Goal: Task Accomplishment & Management: Complete application form

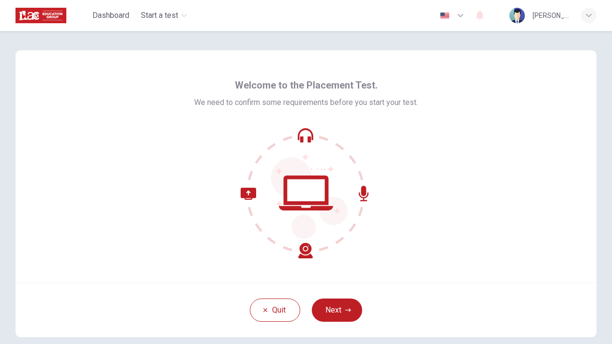
click at [306, 253] on icon at bounding box center [276, 223] width 72 height 71
click at [349, 308] on icon "button" at bounding box center [348, 310] width 6 height 6
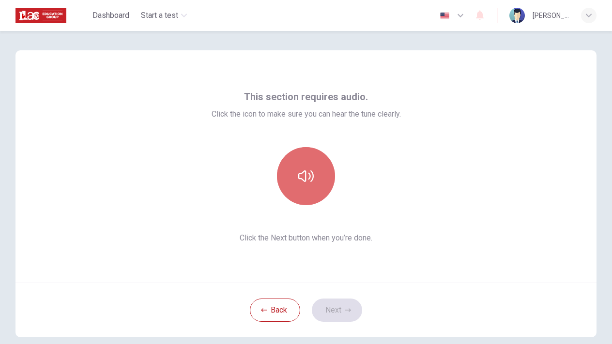
click at [306, 177] on icon "button" at bounding box center [305, 175] width 15 height 15
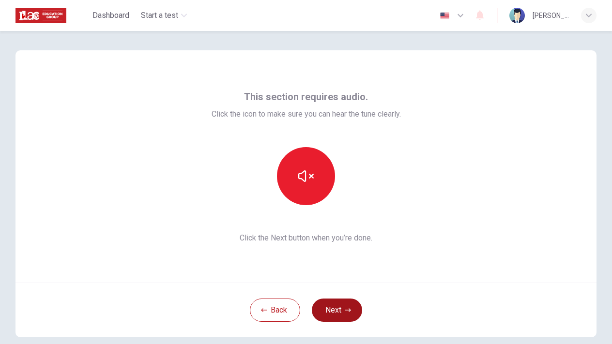
click at [334, 314] on button "Next" at bounding box center [337, 310] width 50 height 23
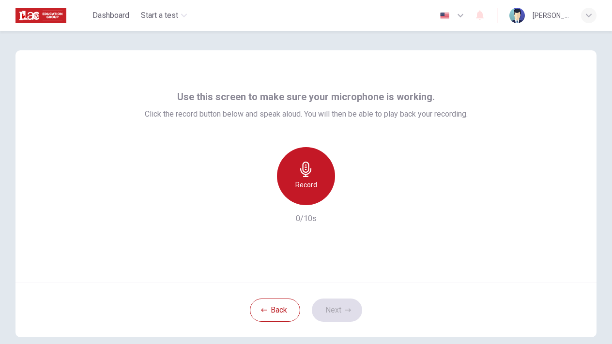
click at [305, 193] on div "Record" at bounding box center [306, 176] width 58 height 58
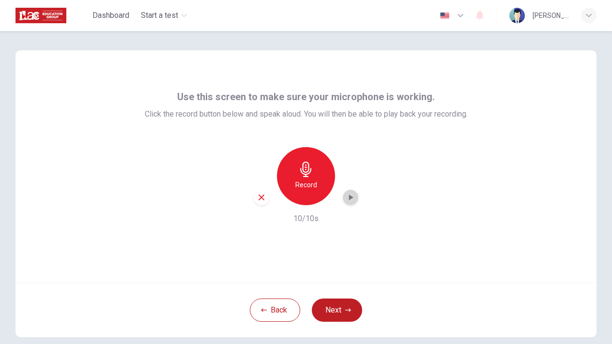
click at [353, 202] on icon "button" at bounding box center [350, 198] width 10 height 10
click at [335, 311] on button "Next" at bounding box center [337, 310] width 50 height 23
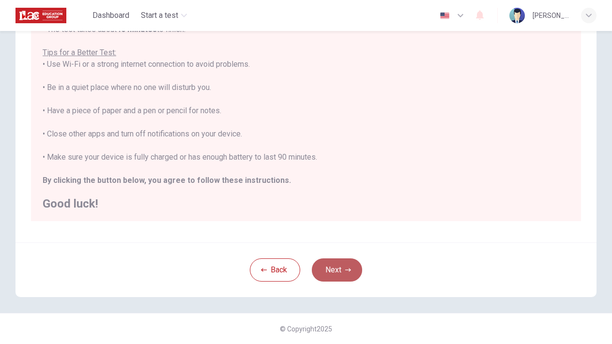
click at [341, 262] on button "Next" at bounding box center [337, 269] width 50 height 23
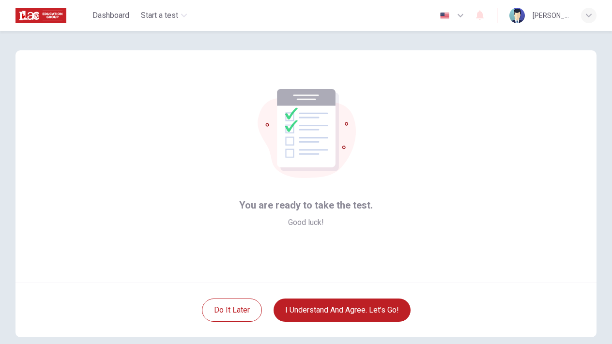
scroll to position [3, 0]
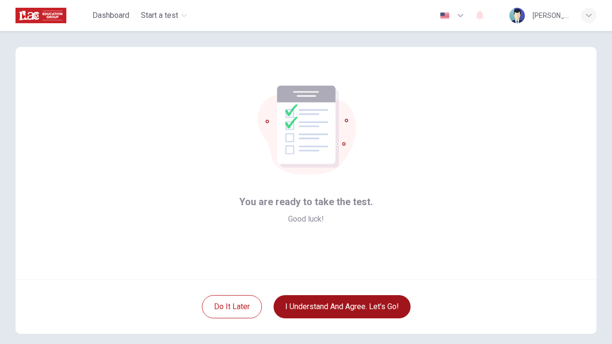
click at [358, 304] on button "I understand and agree. Let’s go!" at bounding box center [341, 306] width 137 height 23
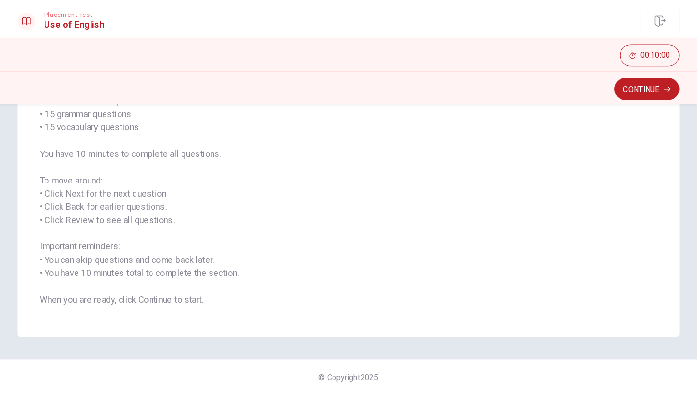
scroll to position [90, 0]
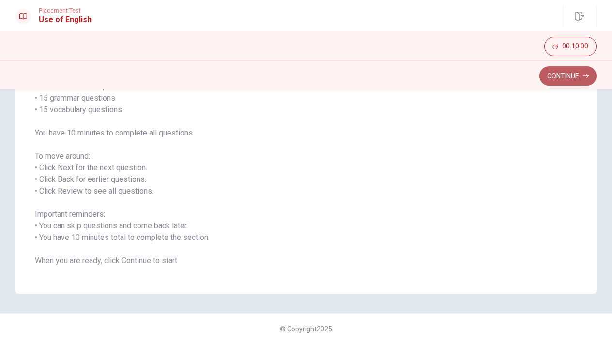
click at [552, 79] on button "Continue" at bounding box center [567, 75] width 57 height 19
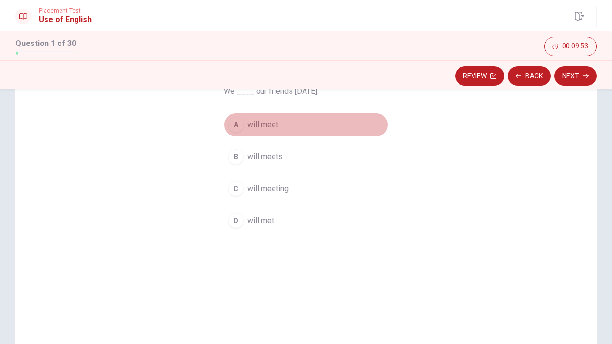
click at [234, 127] on div "A" at bounding box center [235, 124] width 15 height 15
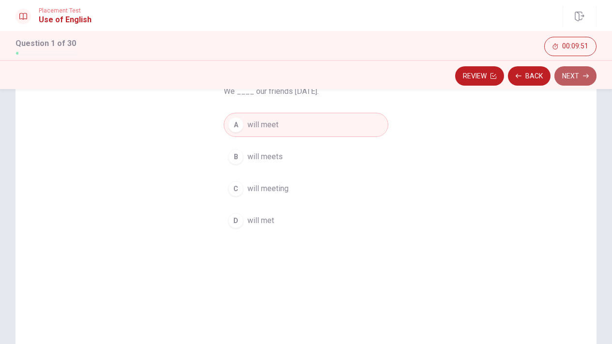
click at [561, 76] on button "Next" at bounding box center [575, 75] width 42 height 19
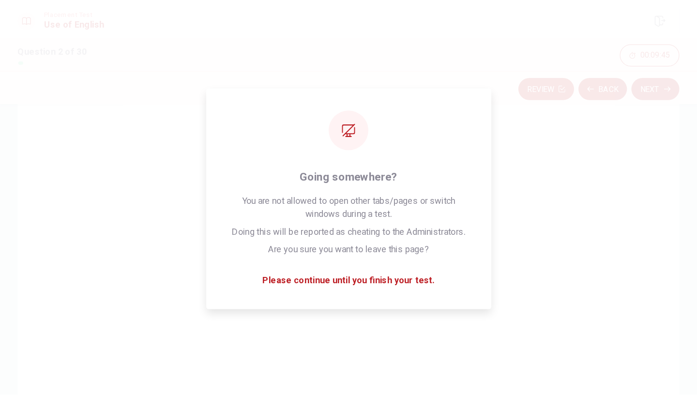
scroll to position [40, 0]
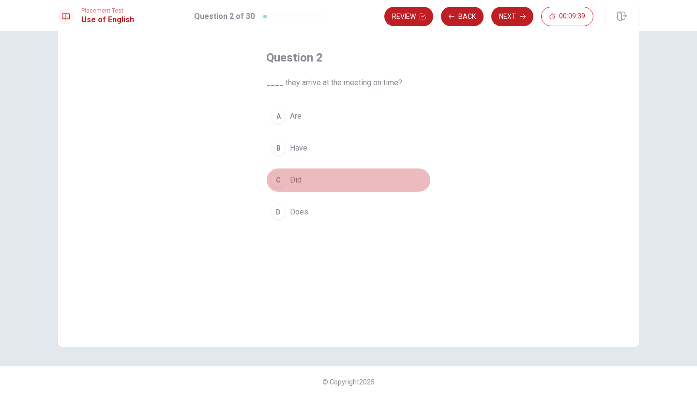
click at [277, 181] on div "C" at bounding box center [277, 179] width 15 height 15
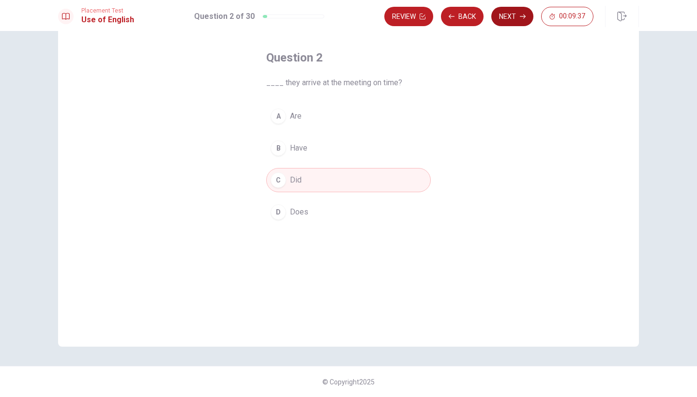
click at [519, 13] on button "Next" at bounding box center [512, 16] width 42 height 19
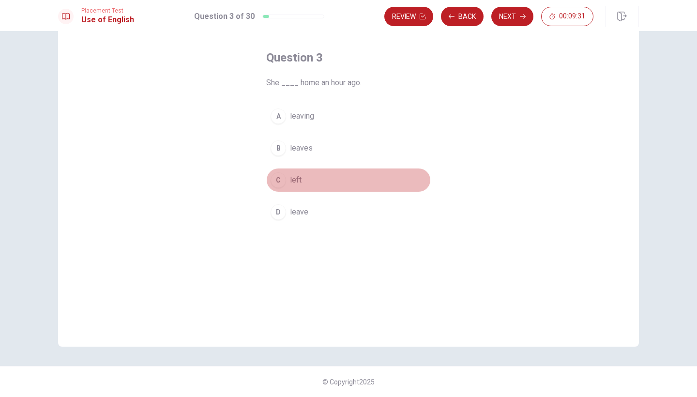
click at [280, 184] on div "C" at bounding box center [277, 179] width 15 height 15
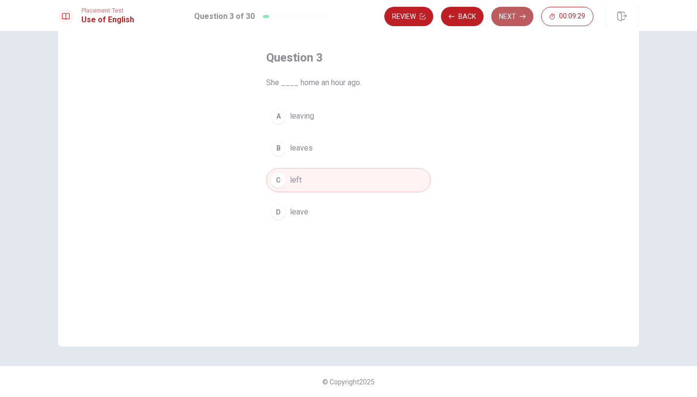
click at [506, 9] on button "Next" at bounding box center [512, 16] width 42 height 19
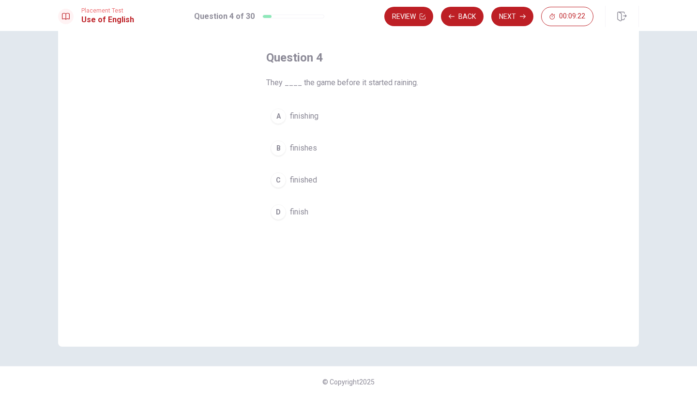
click at [279, 186] on div "C" at bounding box center [277, 179] width 15 height 15
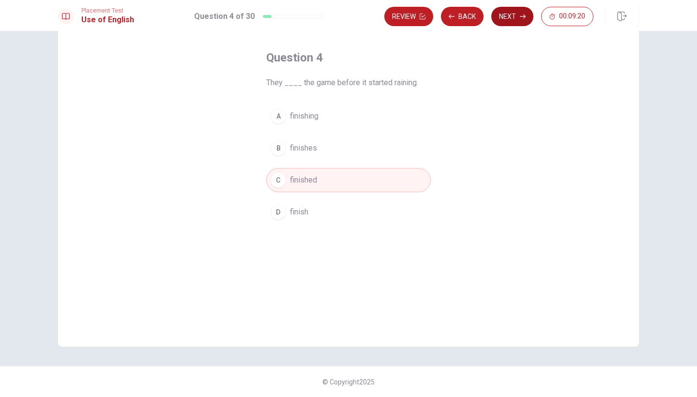
click at [513, 16] on button "Next" at bounding box center [512, 16] width 42 height 19
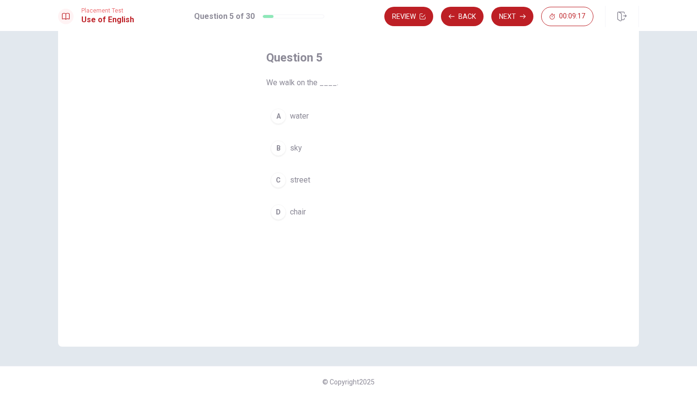
click at [280, 180] on div "C" at bounding box center [277, 179] width 15 height 15
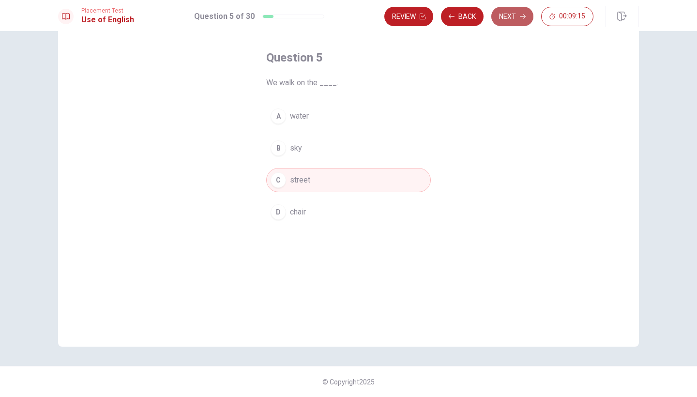
click at [511, 19] on button "Next" at bounding box center [512, 16] width 42 height 19
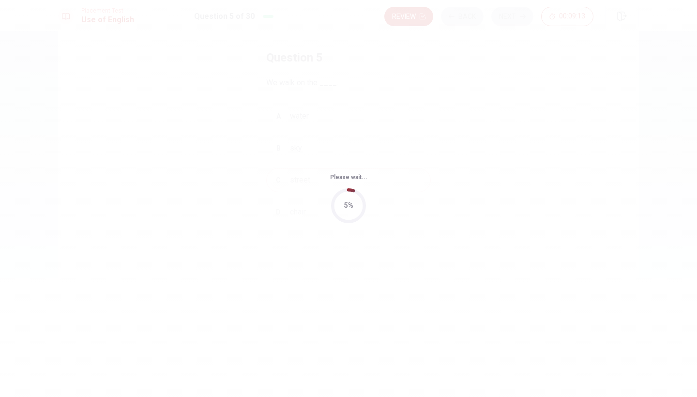
scroll to position [0, 0]
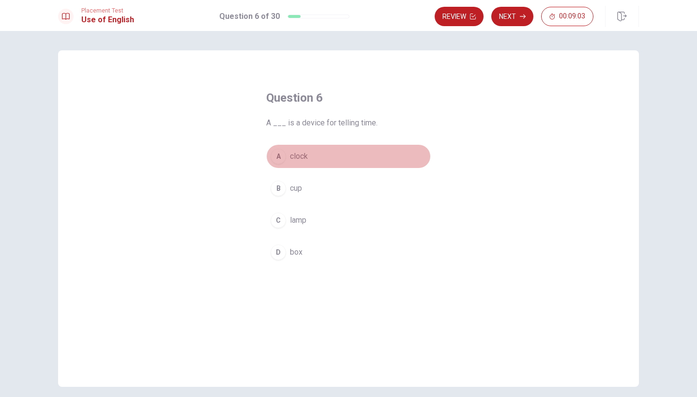
click at [272, 153] on div "A" at bounding box center [277, 156] width 15 height 15
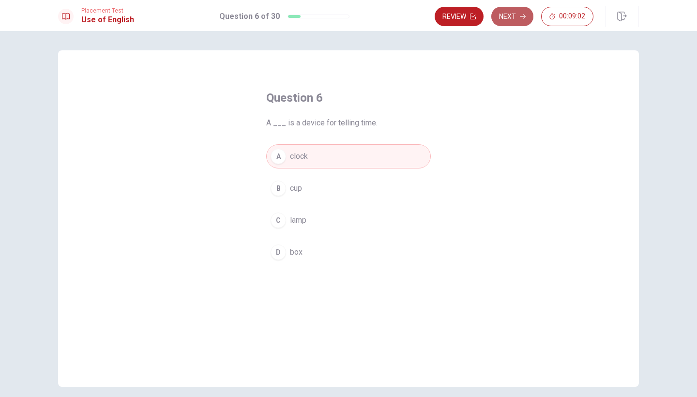
click at [523, 17] on icon "button" at bounding box center [523, 17] width 6 height 6
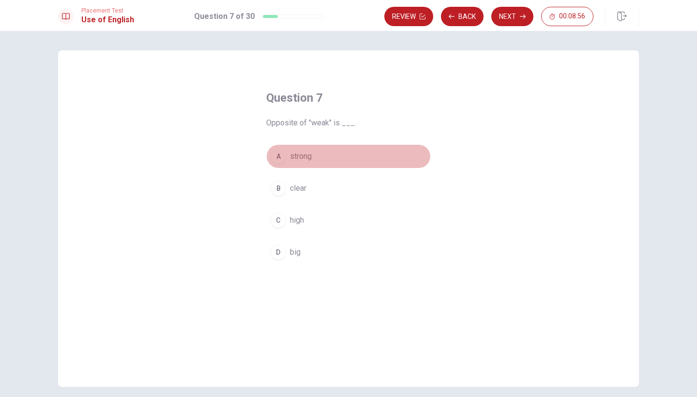
click at [283, 158] on div "A" at bounding box center [277, 156] width 15 height 15
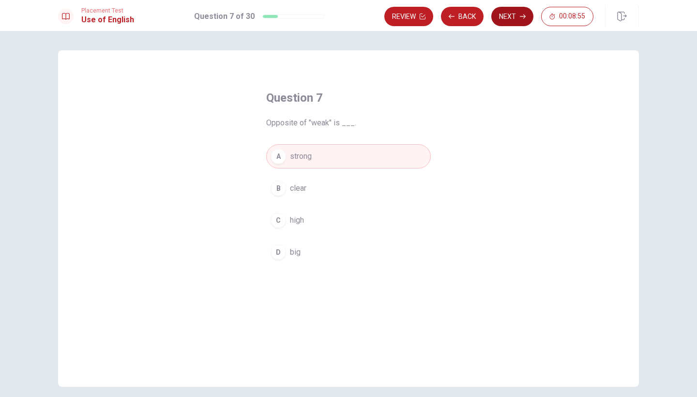
click at [510, 15] on button "Next" at bounding box center [512, 16] width 42 height 19
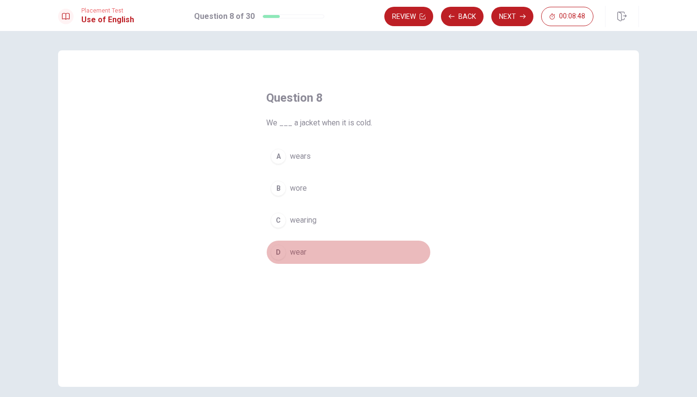
click at [279, 255] on div "D" at bounding box center [277, 251] width 15 height 15
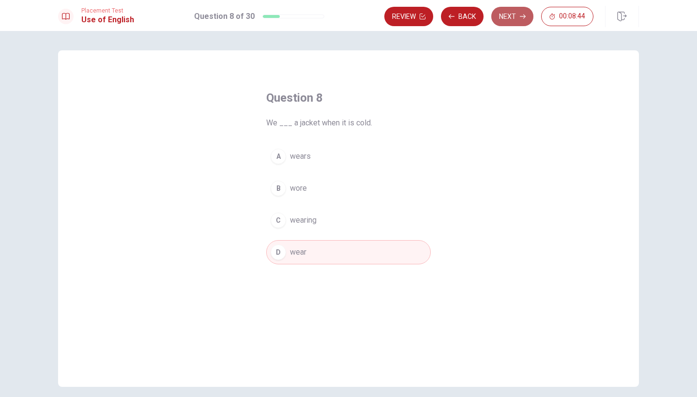
click at [514, 15] on button "Next" at bounding box center [512, 16] width 42 height 19
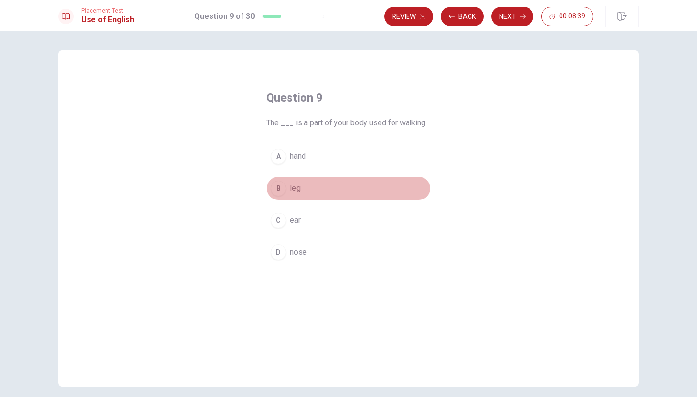
click at [282, 191] on div "B" at bounding box center [277, 187] width 15 height 15
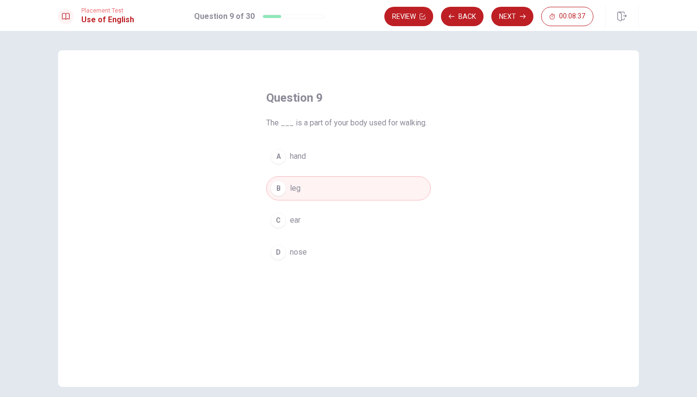
click at [521, 28] on div "Placement Test Use of English Question 9 of 30 Review Back Next 00:08:37" at bounding box center [348, 15] width 697 height 31
click at [518, 19] on button "Next" at bounding box center [512, 16] width 42 height 19
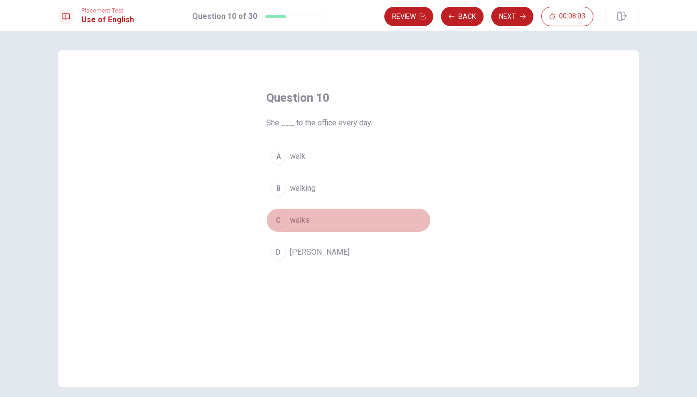
click at [278, 222] on div "C" at bounding box center [277, 219] width 15 height 15
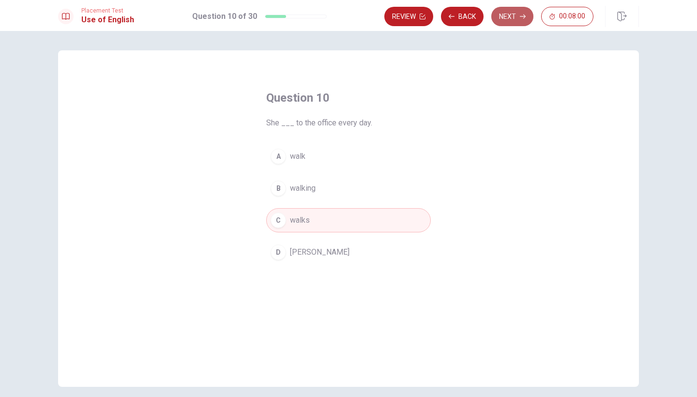
click at [511, 21] on button "Next" at bounding box center [512, 16] width 42 height 19
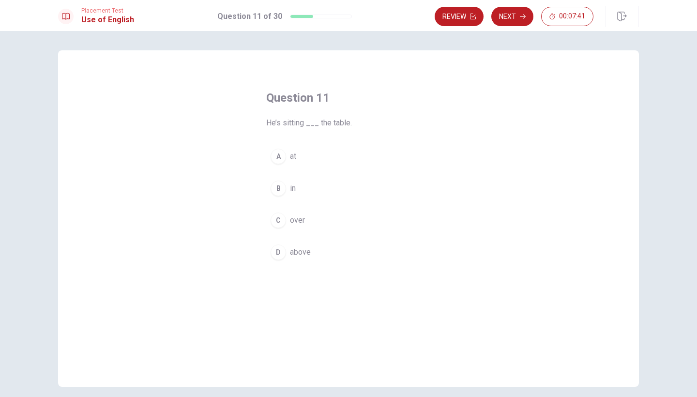
click at [278, 154] on div "A" at bounding box center [277, 156] width 15 height 15
click at [281, 219] on div "C" at bounding box center [277, 219] width 15 height 15
click at [278, 161] on div "A" at bounding box center [277, 156] width 15 height 15
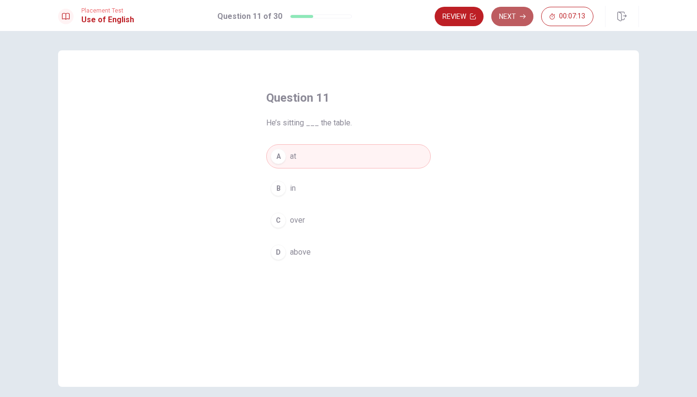
click at [520, 15] on icon "button" at bounding box center [523, 17] width 6 height 6
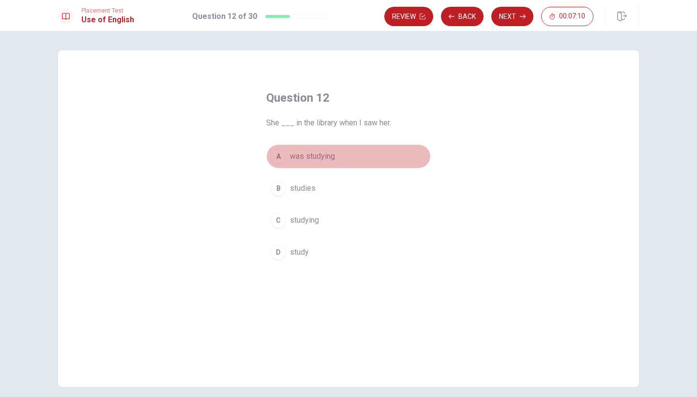
click at [280, 157] on div "A" at bounding box center [277, 156] width 15 height 15
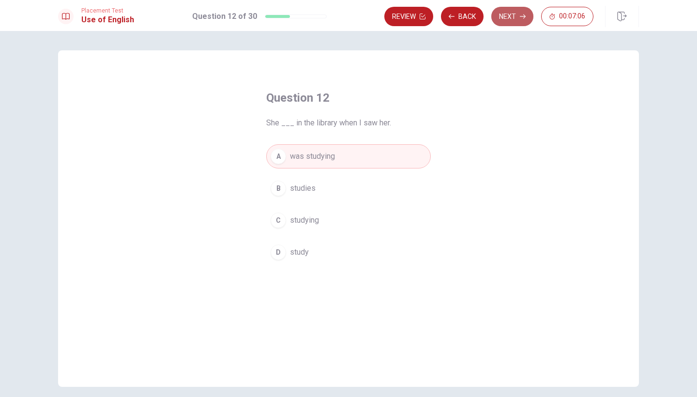
click at [517, 18] on button "Next" at bounding box center [512, 16] width 42 height 19
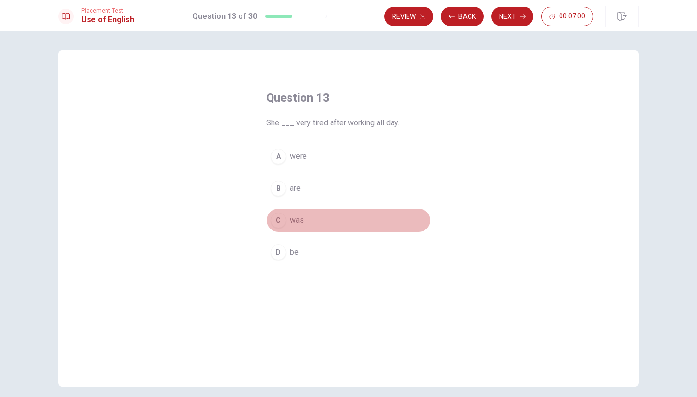
click at [280, 215] on div "C" at bounding box center [277, 219] width 15 height 15
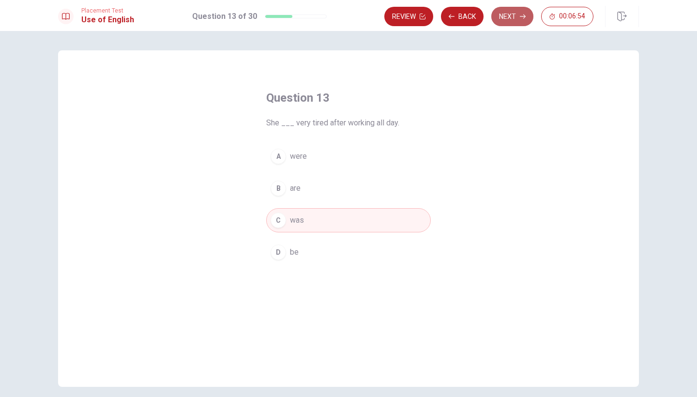
drag, startPoint x: 525, startPoint y: 3, endPoint x: 508, endPoint y: 18, distance: 23.3
click at [508, 18] on button "Next" at bounding box center [512, 16] width 42 height 19
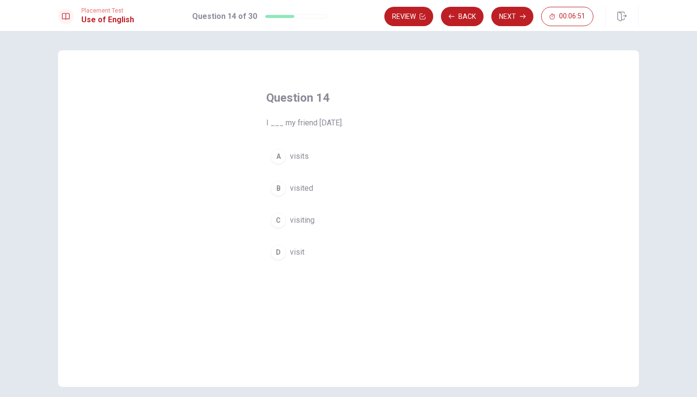
click at [278, 188] on div "B" at bounding box center [277, 187] width 15 height 15
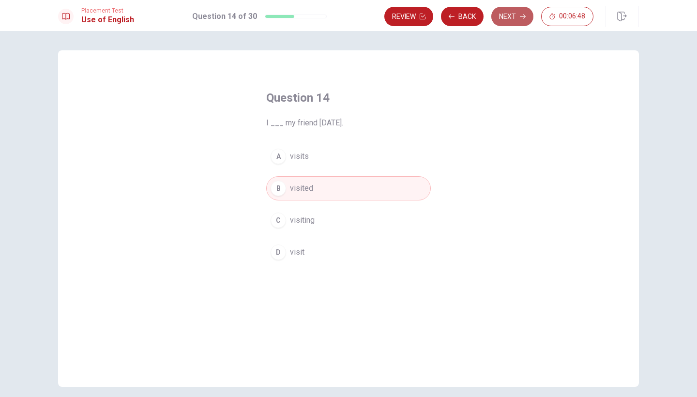
click at [510, 17] on button "Next" at bounding box center [512, 16] width 42 height 19
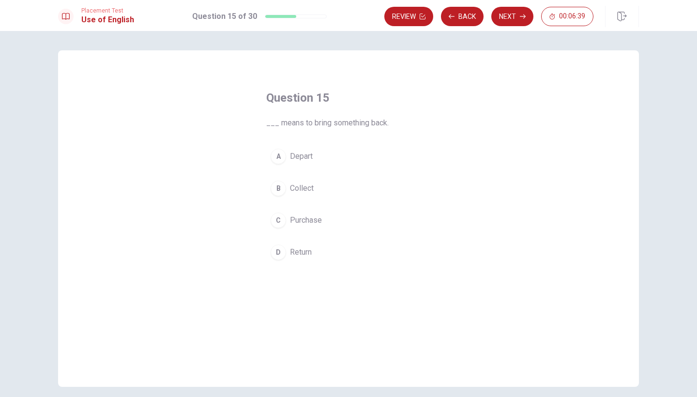
click at [278, 253] on div "D" at bounding box center [277, 251] width 15 height 15
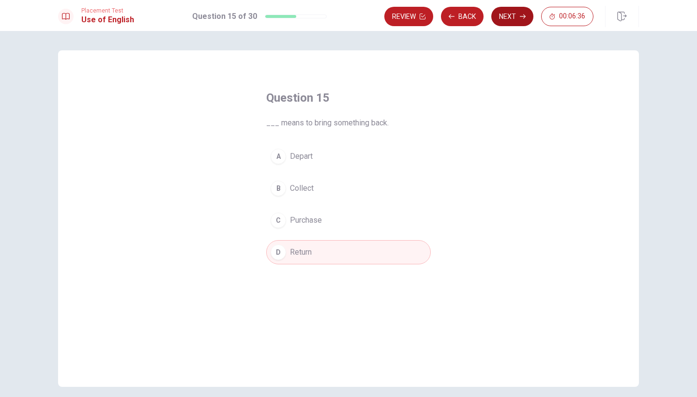
click at [516, 19] on button "Next" at bounding box center [512, 16] width 42 height 19
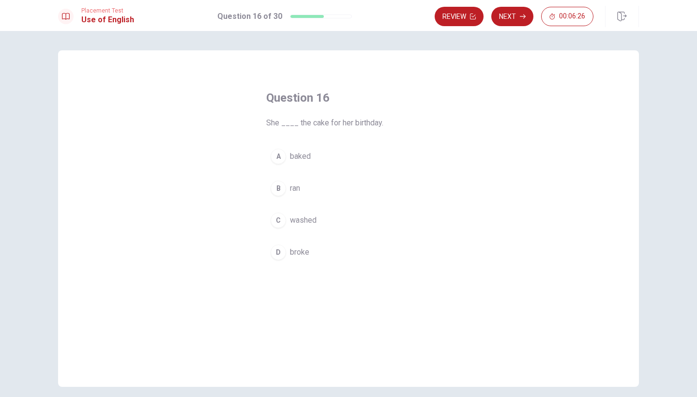
click at [278, 155] on div "A" at bounding box center [277, 156] width 15 height 15
click at [506, 20] on button "Next" at bounding box center [512, 16] width 42 height 19
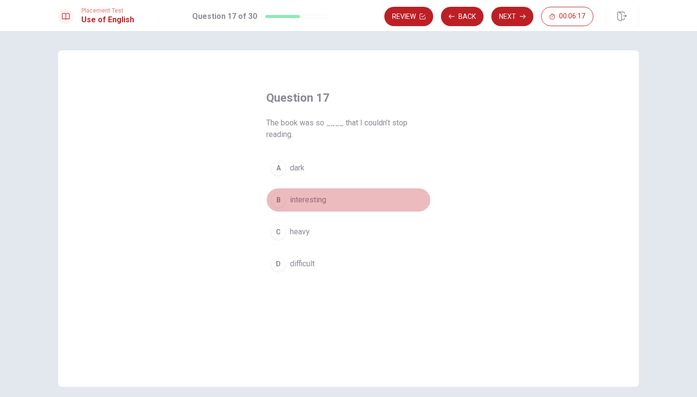
click at [283, 207] on button "B interesting" at bounding box center [348, 200] width 165 height 24
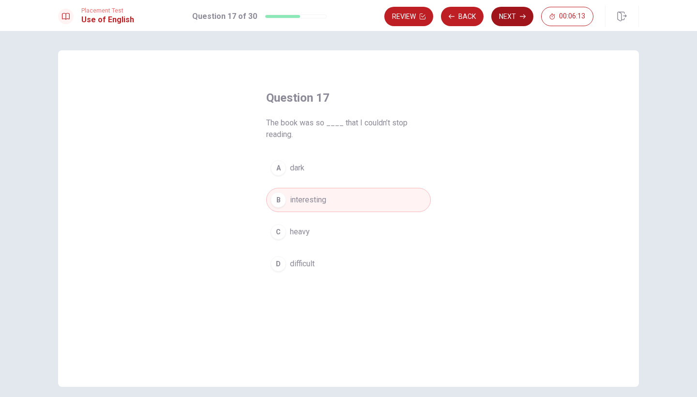
click at [525, 16] on icon "button" at bounding box center [523, 17] width 6 height 4
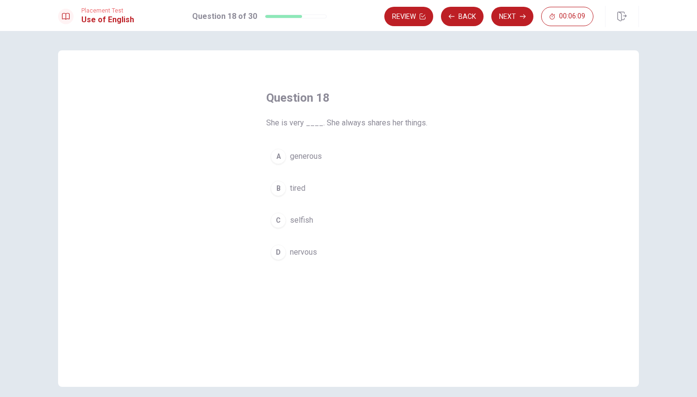
click at [280, 152] on div "A" at bounding box center [277, 156] width 15 height 15
click at [520, 15] on icon "button" at bounding box center [523, 17] width 6 height 6
click at [281, 204] on div "B" at bounding box center [277, 199] width 15 height 15
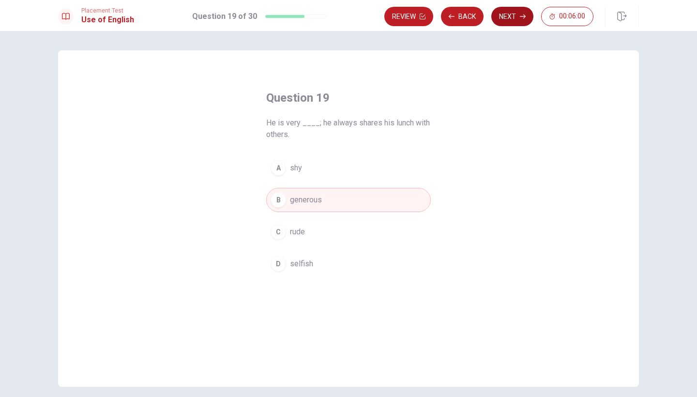
click at [513, 17] on button "Next" at bounding box center [512, 16] width 42 height 19
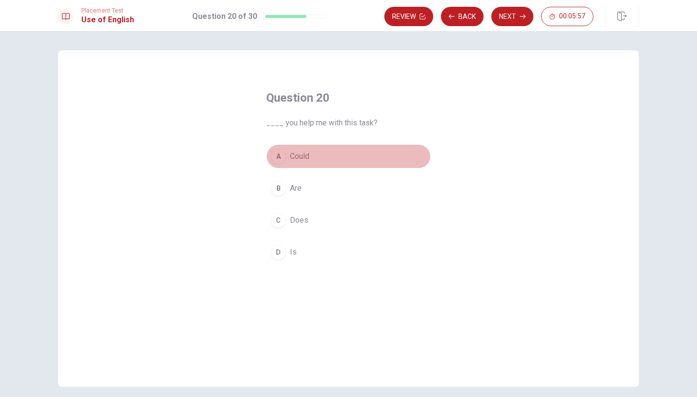
click at [282, 156] on div "A" at bounding box center [277, 156] width 15 height 15
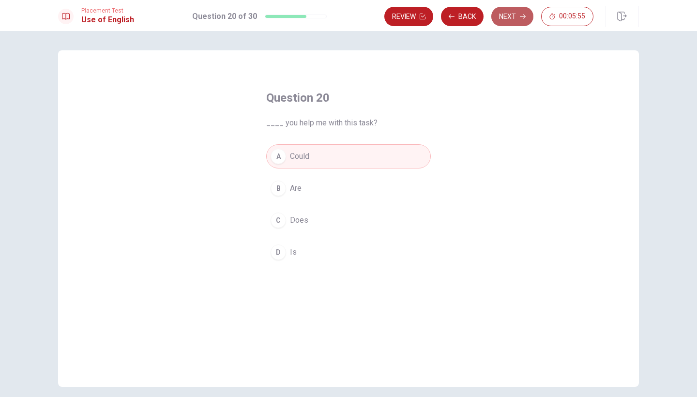
click at [515, 19] on button "Next" at bounding box center [512, 16] width 42 height 19
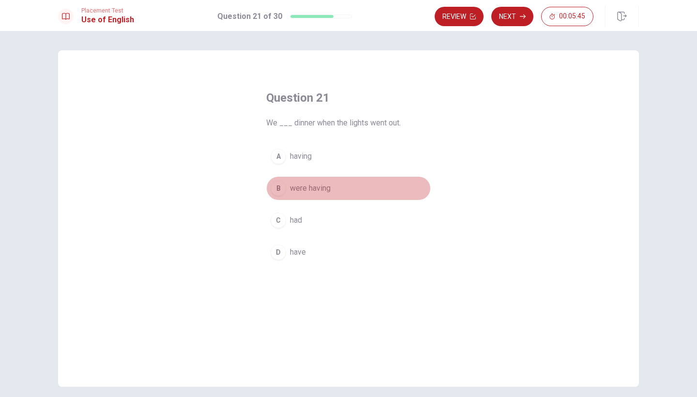
click at [281, 186] on div "B" at bounding box center [277, 187] width 15 height 15
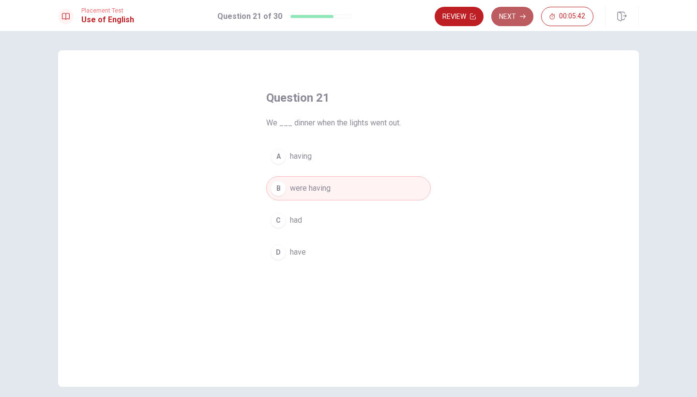
click at [517, 20] on button "Next" at bounding box center [512, 16] width 42 height 19
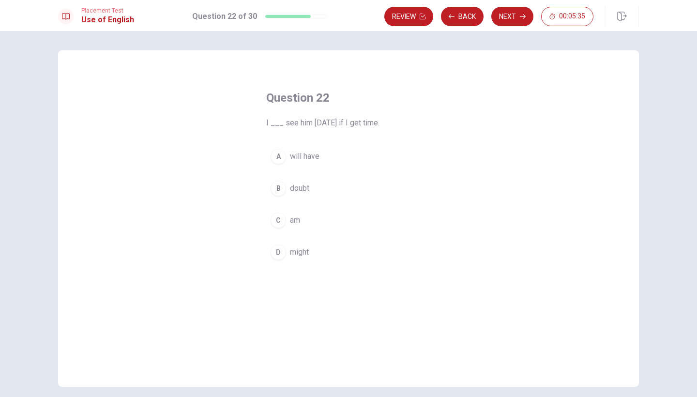
click at [277, 253] on div "D" at bounding box center [277, 251] width 15 height 15
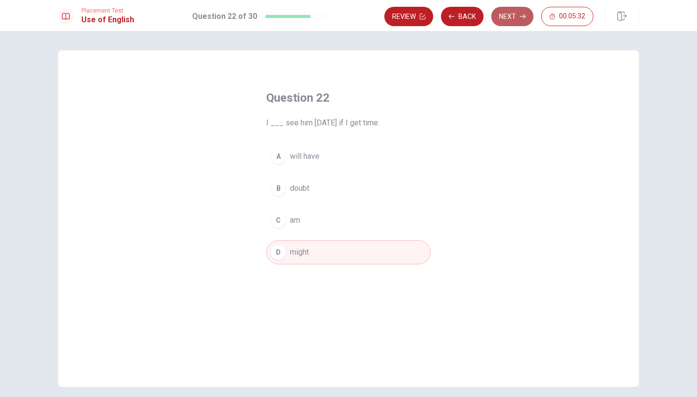
click at [510, 16] on button "Next" at bounding box center [512, 16] width 42 height 19
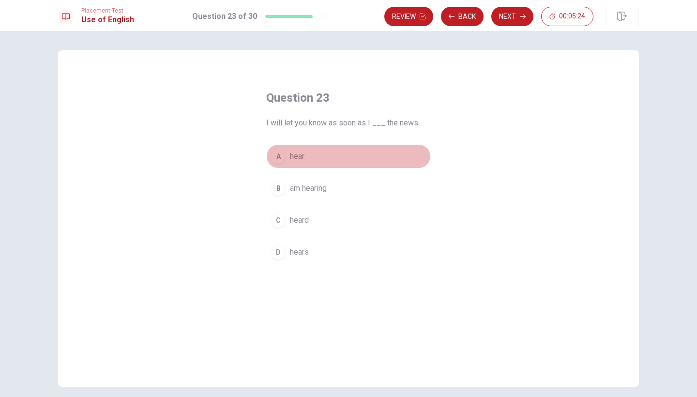
click at [286, 153] on button "A hear" at bounding box center [348, 156] width 165 height 24
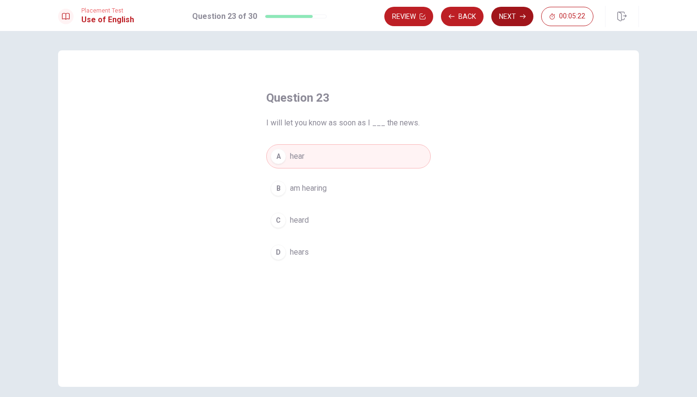
click at [508, 18] on button "Next" at bounding box center [512, 16] width 42 height 19
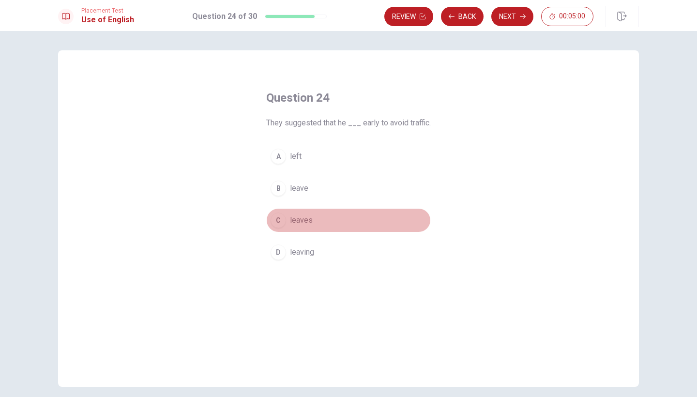
click at [279, 223] on div "C" at bounding box center [277, 219] width 15 height 15
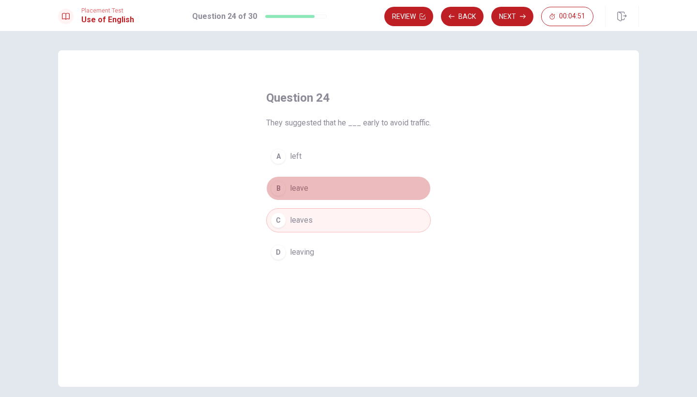
click at [272, 192] on div "B" at bounding box center [277, 187] width 15 height 15
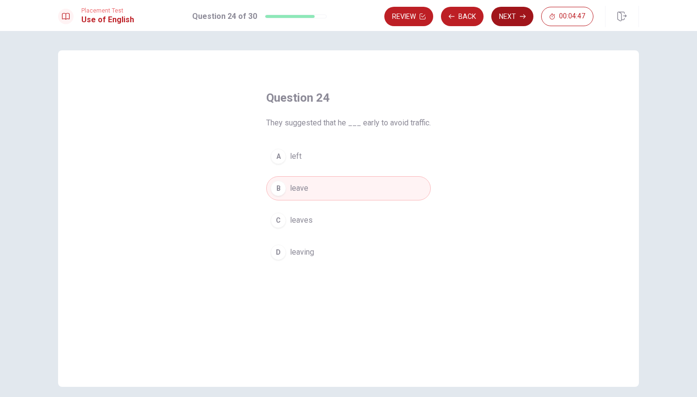
click at [513, 15] on button "Next" at bounding box center [512, 16] width 42 height 19
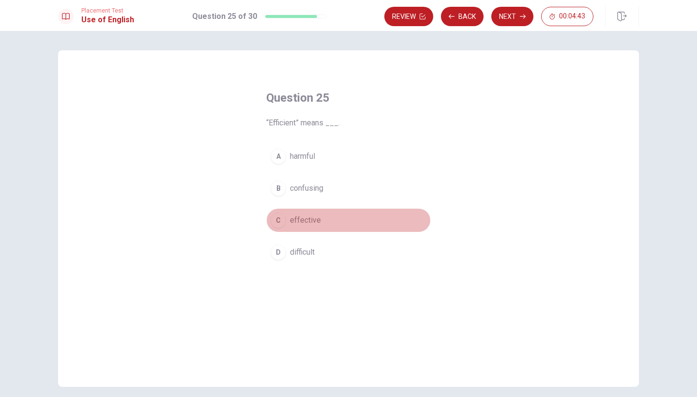
click at [276, 222] on div "C" at bounding box center [277, 219] width 15 height 15
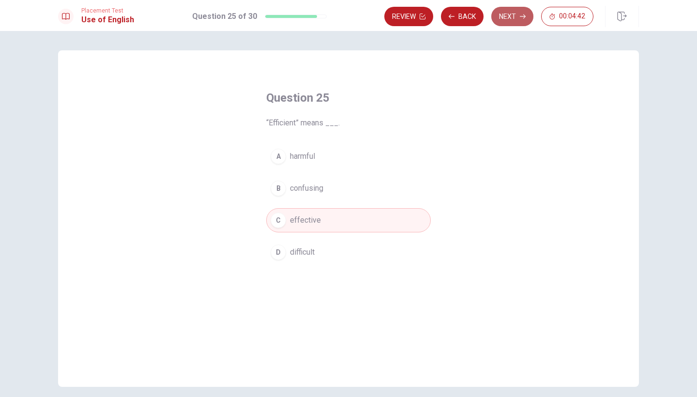
click at [501, 17] on button "Next" at bounding box center [512, 16] width 42 height 19
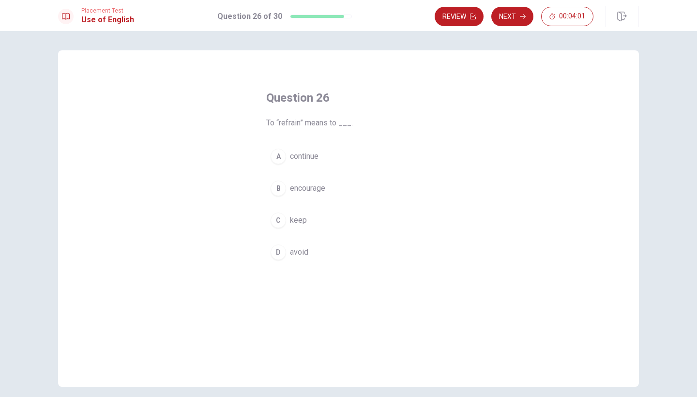
click at [279, 253] on div "D" at bounding box center [277, 251] width 15 height 15
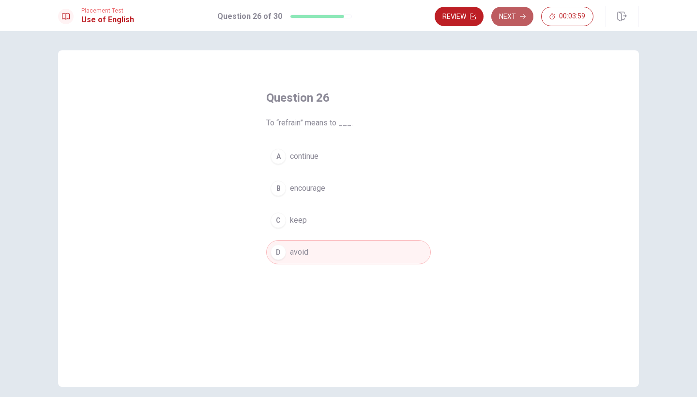
click at [513, 20] on button "Next" at bounding box center [512, 16] width 42 height 19
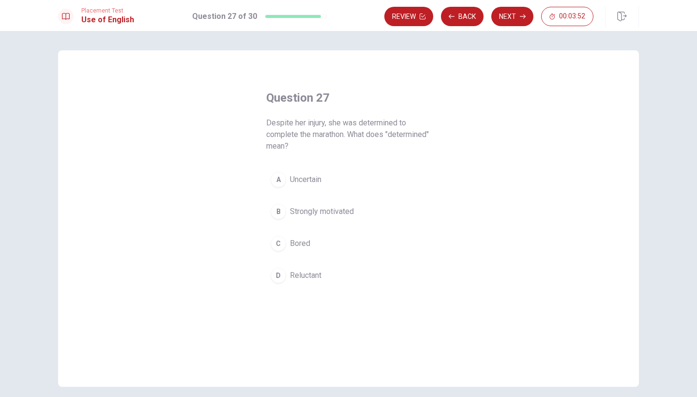
click at [277, 214] on div "B" at bounding box center [277, 211] width 15 height 15
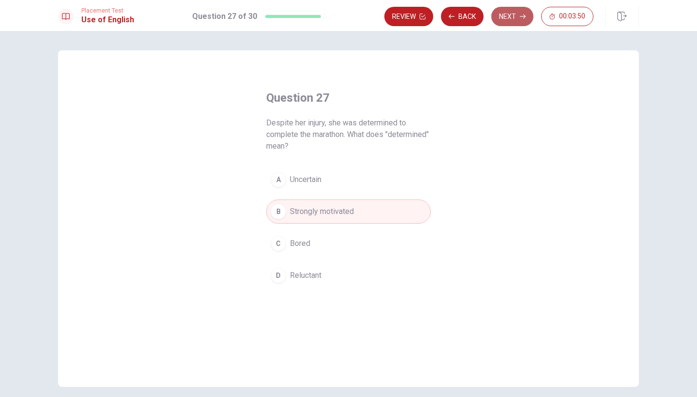
click at [515, 14] on button "Next" at bounding box center [512, 16] width 42 height 19
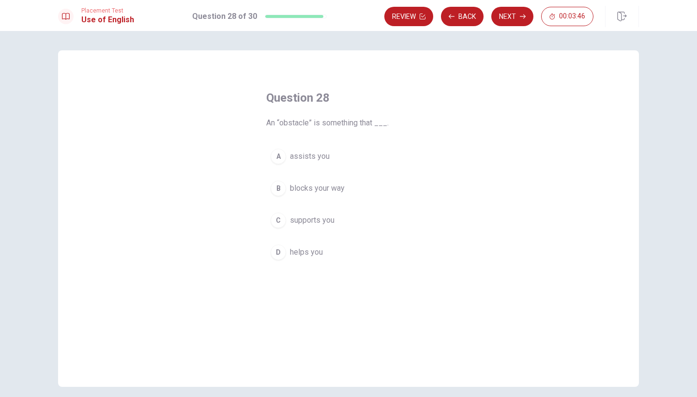
click at [279, 186] on div "B" at bounding box center [277, 187] width 15 height 15
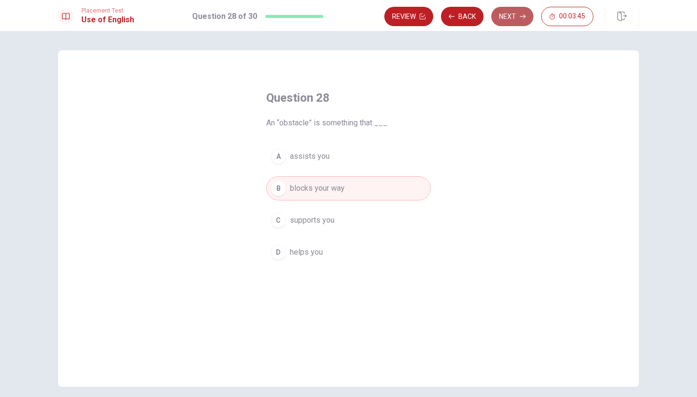
click at [510, 13] on button "Next" at bounding box center [512, 16] width 42 height 19
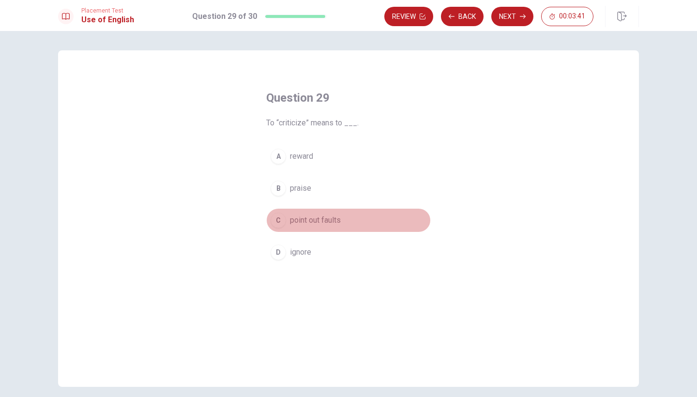
click at [274, 216] on div "C" at bounding box center [277, 219] width 15 height 15
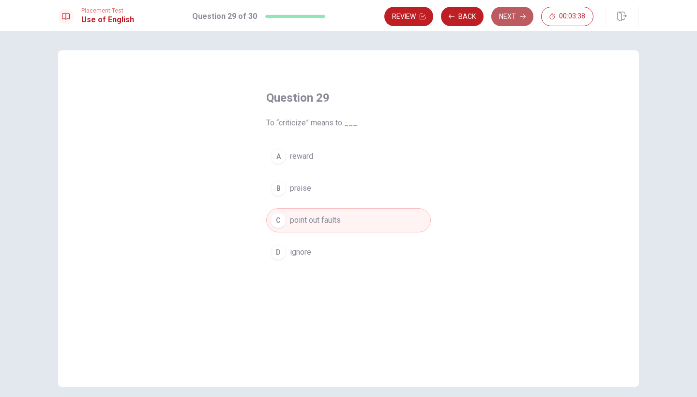
click at [512, 15] on button "Next" at bounding box center [512, 16] width 42 height 19
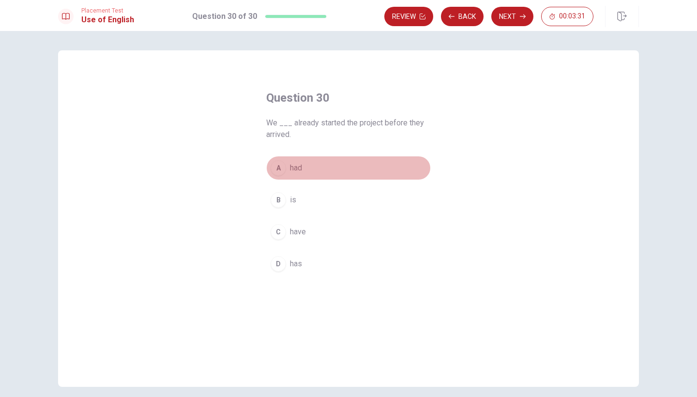
click at [280, 167] on div "A" at bounding box center [277, 167] width 15 height 15
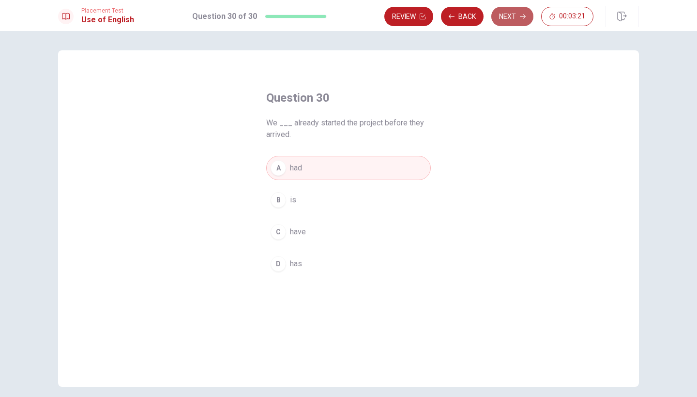
click at [511, 18] on button "Next" at bounding box center [512, 16] width 42 height 19
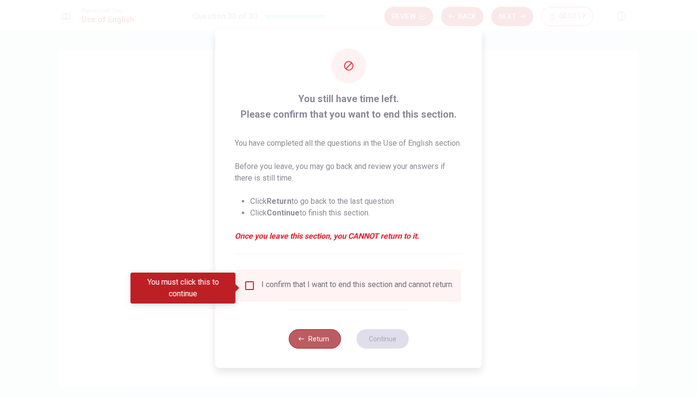
click at [322, 344] on button "Return" at bounding box center [314, 338] width 52 height 19
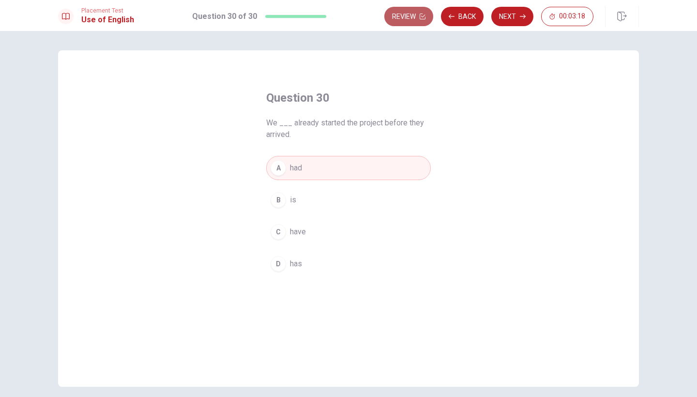
click at [404, 21] on button "Review" at bounding box center [408, 16] width 49 height 19
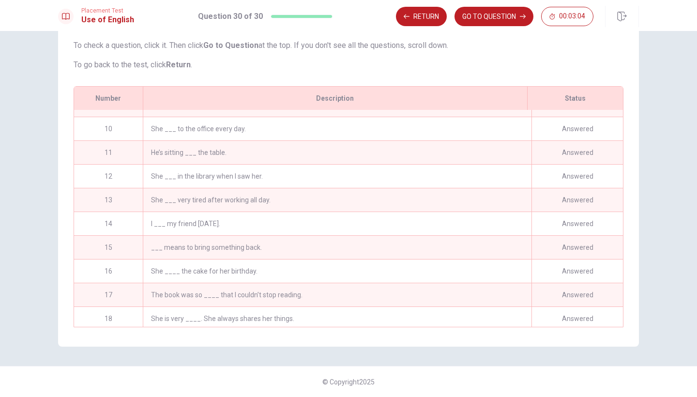
scroll to position [201, 0]
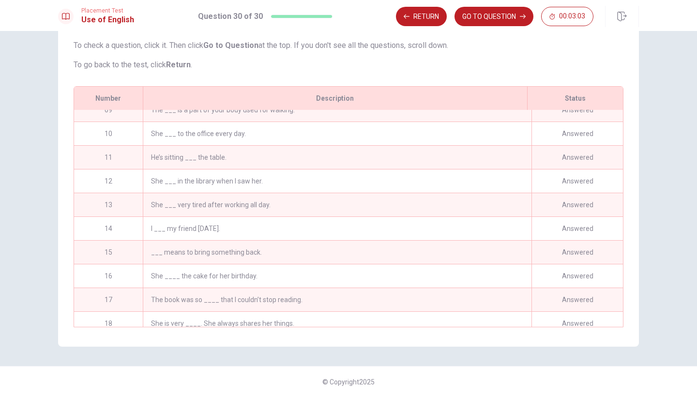
click at [511, 162] on div "He’s sitting ___ the table." at bounding box center [337, 157] width 389 height 23
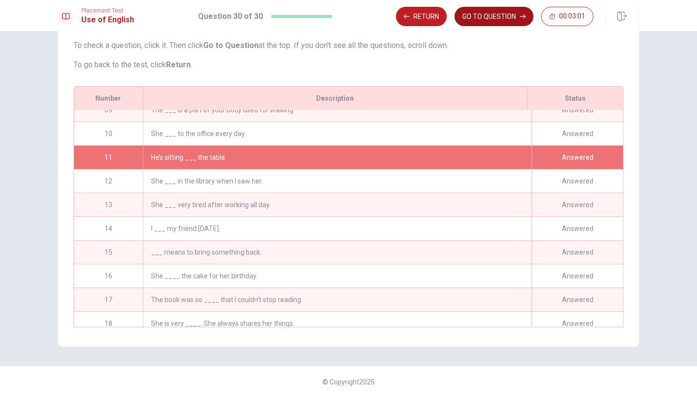
click at [501, 15] on button "GO TO QUESTION" at bounding box center [493, 16] width 79 height 19
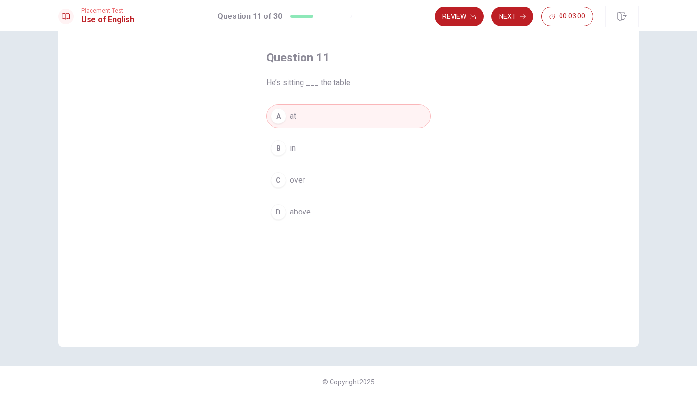
scroll to position [40, 0]
click at [516, 13] on button "Next" at bounding box center [512, 16] width 42 height 19
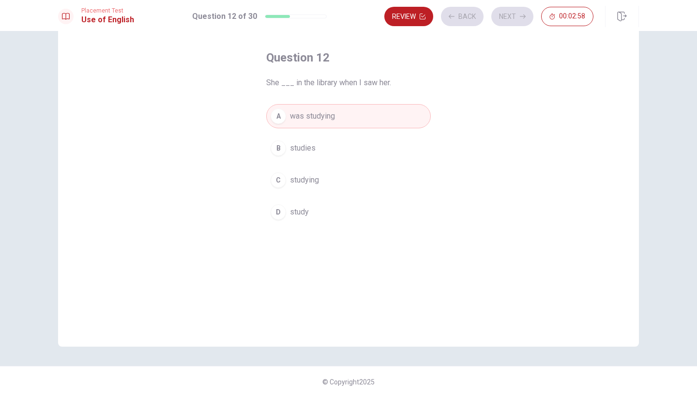
click at [516, 15] on div "Review Back Next 00:02:58" at bounding box center [488, 16] width 209 height 19
click at [417, 14] on button "Review" at bounding box center [408, 16] width 49 height 19
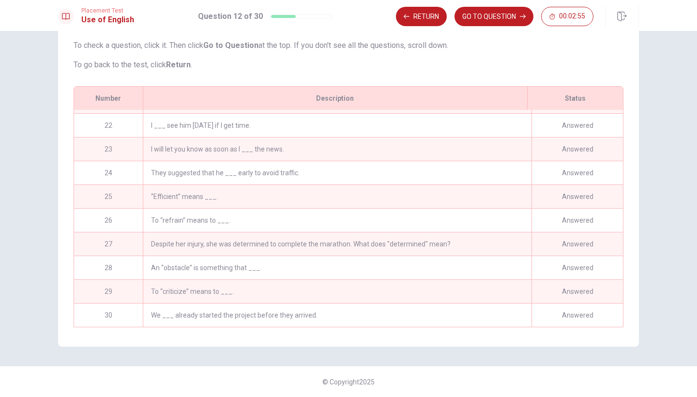
scroll to position [494, 0]
click at [492, 312] on div "We ___ already started the project before they arrived." at bounding box center [337, 314] width 389 height 23
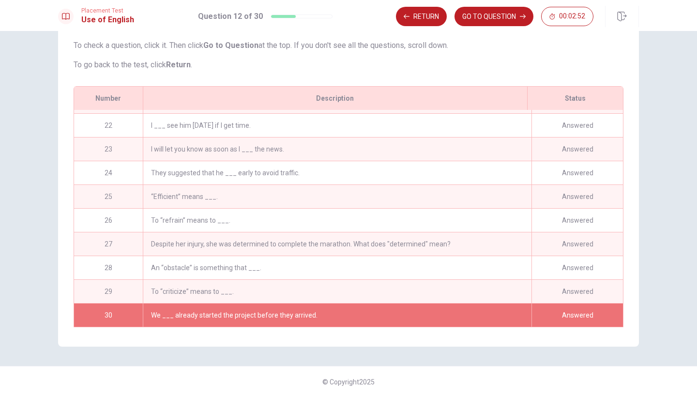
click at [503, 2] on div "Placement Test Use of English Question 12 of 30 Return GO TO QUESTION 00:02:52" at bounding box center [348, 15] width 697 height 31
click at [501, 16] on button "GO TO QUESTION" at bounding box center [493, 16] width 79 height 19
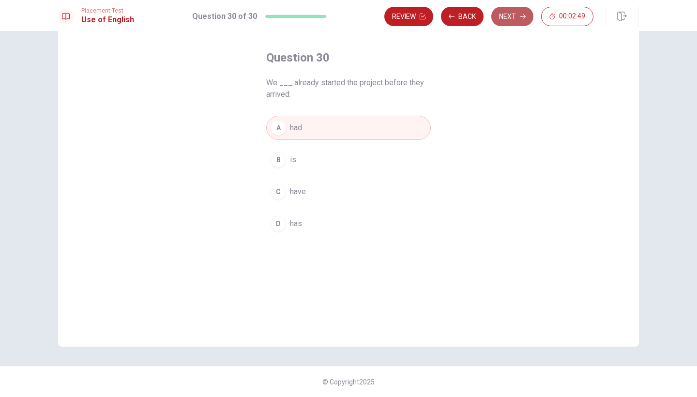
click at [507, 18] on button "Next" at bounding box center [512, 16] width 42 height 19
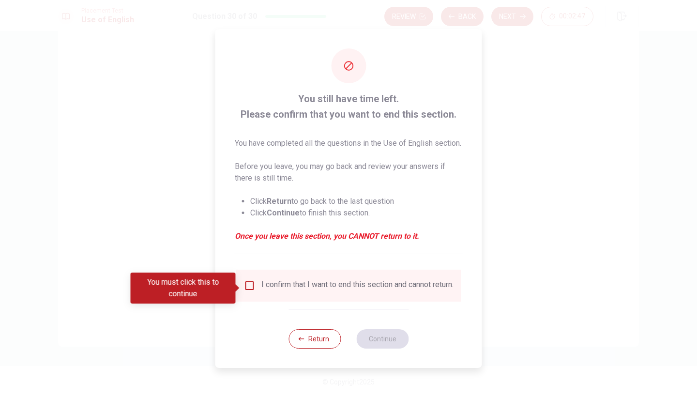
click at [248, 288] on input "You must click this to continue" at bounding box center [250, 286] width 12 height 12
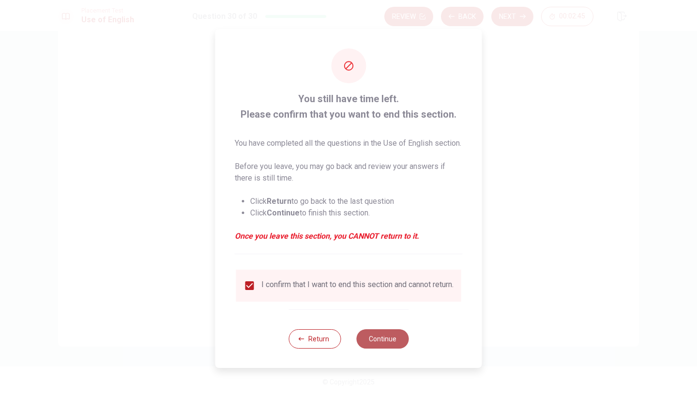
click at [380, 344] on button "Continue" at bounding box center [382, 338] width 52 height 19
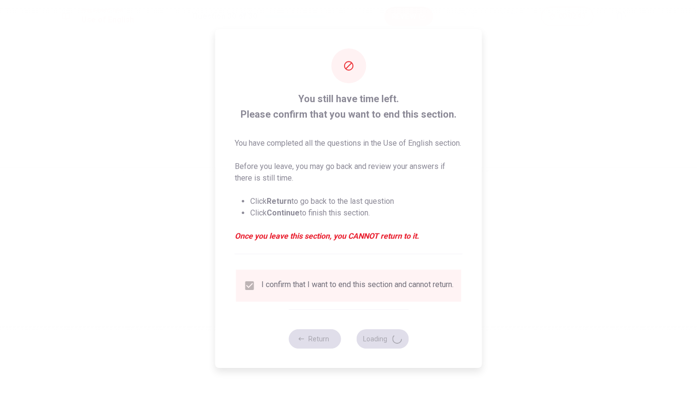
scroll to position [0, 0]
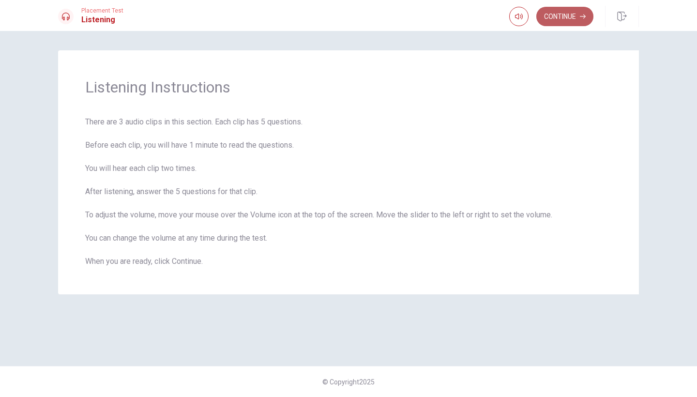
click at [568, 21] on button "Continue" at bounding box center [564, 16] width 57 height 19
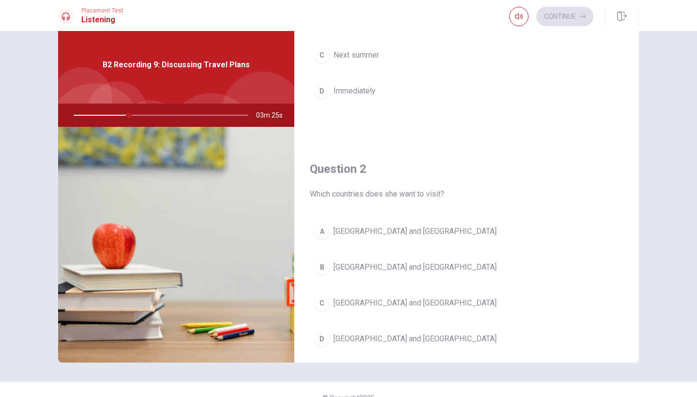
scroll to position [134, 0]
click at [324, 264] on div "B" at bounding box center [321, 264] width 15 height 15
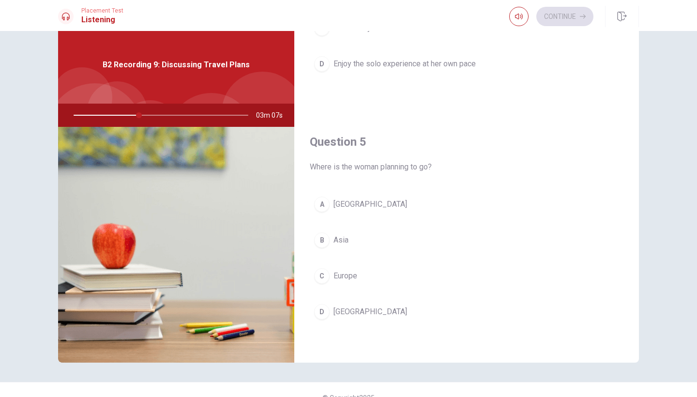
scroll to position [902, 0]
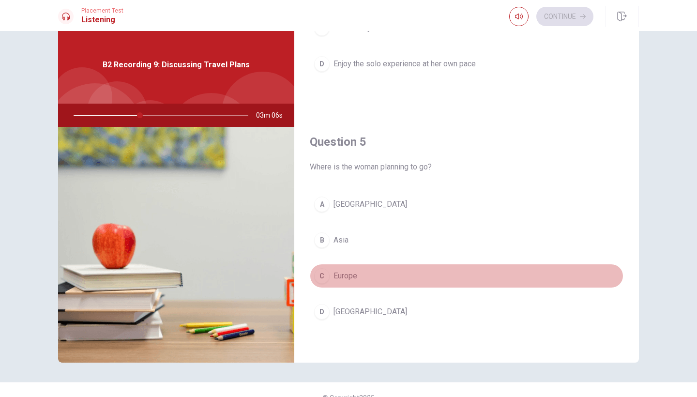
click at [322, 276] on div "C" at bounding box center [321, 275] width 15 height 15
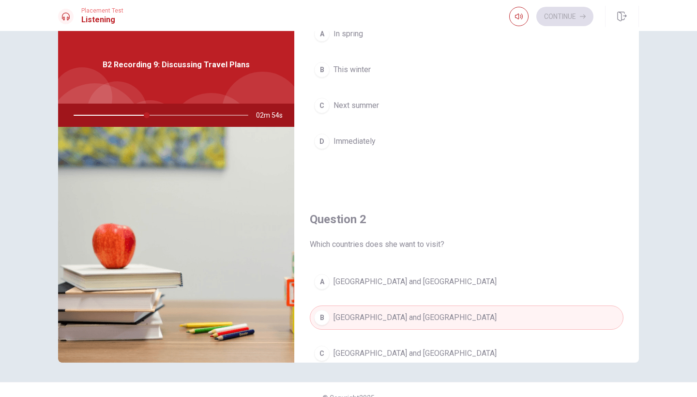
scroll to position [82, 0]
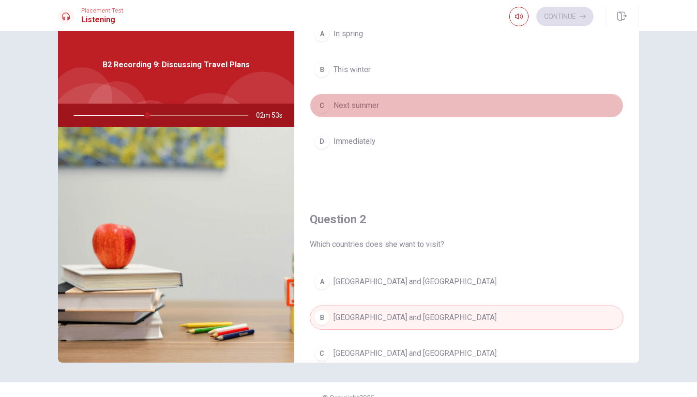
click at [324, 108] on div "C" at bounding box center [321, 105] width 15 height 15
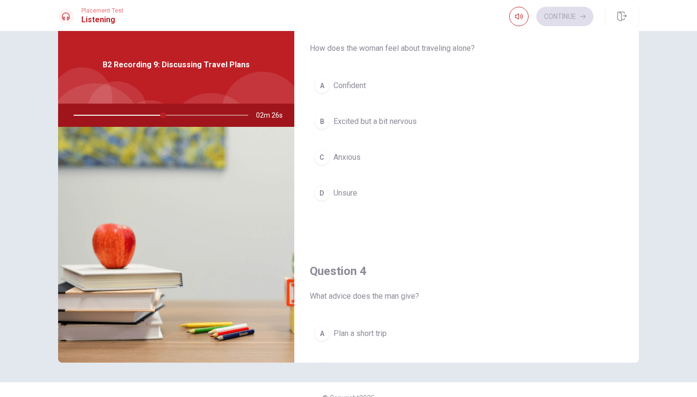
scroll to position [523, 0]
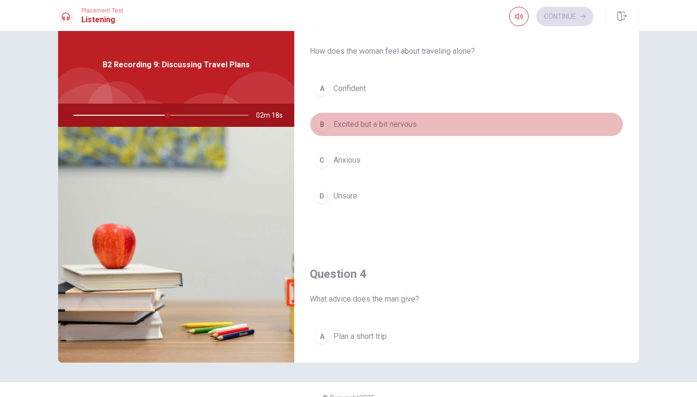
click at [323, 126] on div "B" at bounding box center [321, 124] width 15 height 15
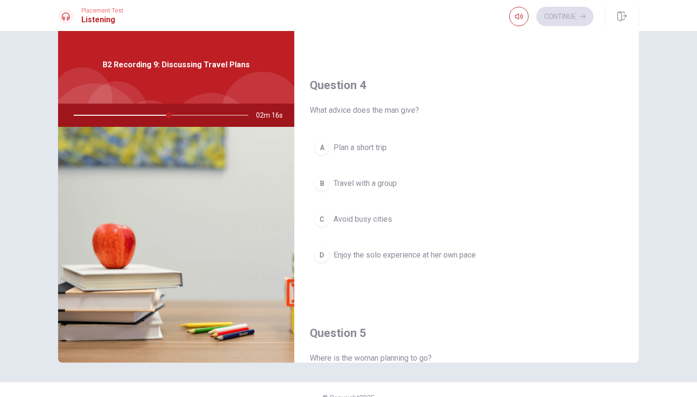
scroll to position [713, 0]
click at [323, 258] on div "D" at bounding box center [321, 253] width 15 height 15
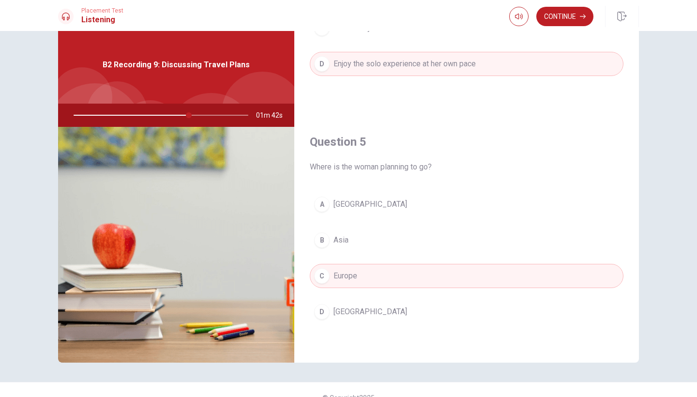
scroll to position [902, 0]
click at [554, 16] on button "Continue" at bounding box center [564, 16] width 57 height 19
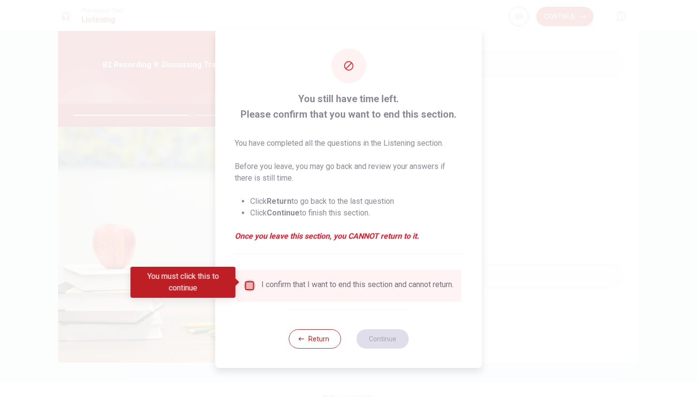
click at [250, 280] on input "You must click this to continue" at bounding box center [250, 286] width 12 height 12
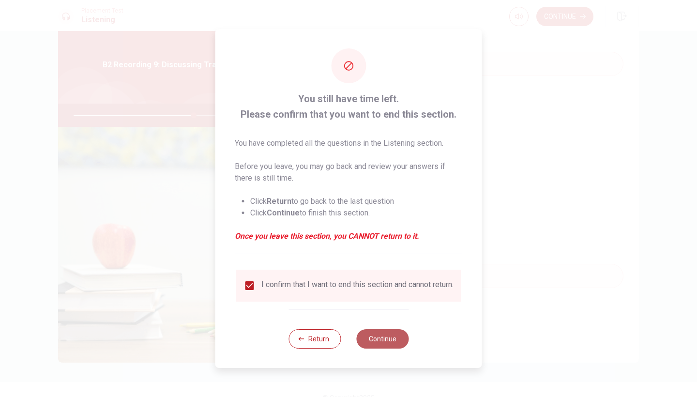
click at [380, 340] on button "Continue" at bounding box center [382, 338] width 52 height 19
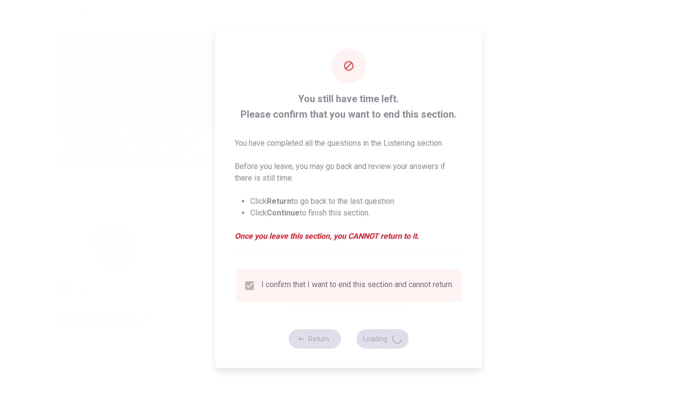
type input "70"
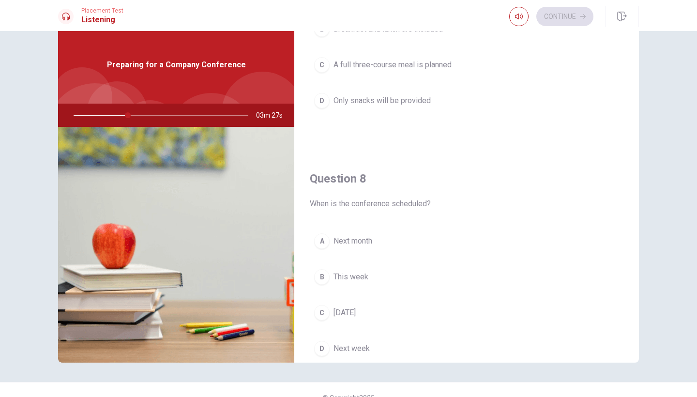
scroll to position [382, 0]
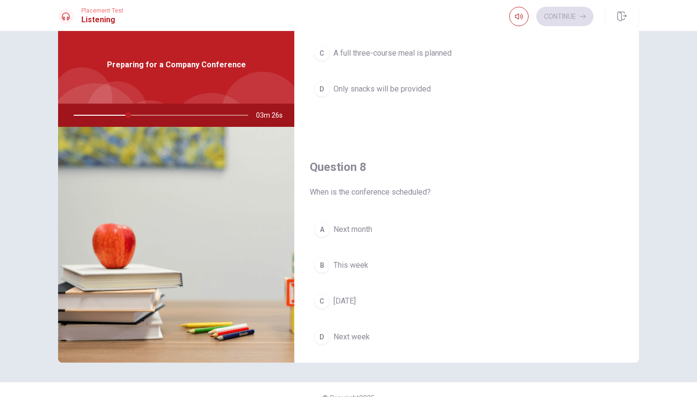
click at [322, 231] on div "A" at bounding box center [321, 229] width 15 height 15
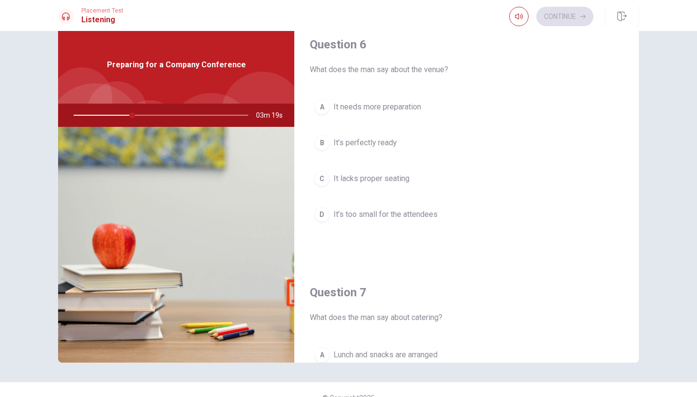
scroll to position [5, 0]
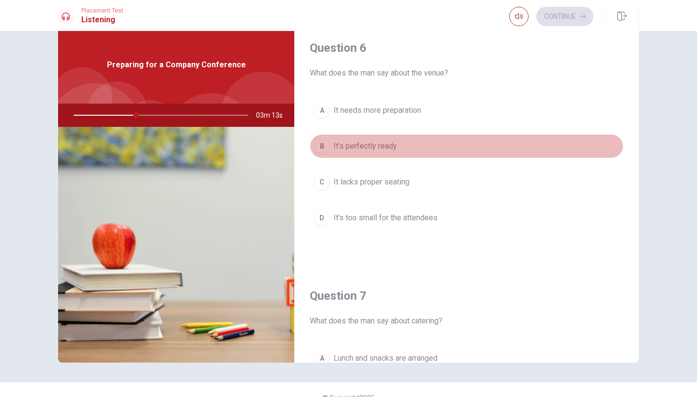
click at [319, 144] on div "B" at bounding box center [321, 145] width 15 height 15
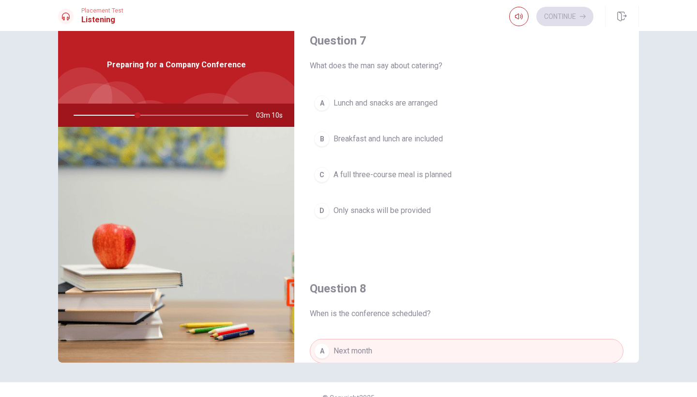
scroll to position [259, 0]
click at [325, 104] on div "A" at bounding box center [321, 103] width 15 height 15
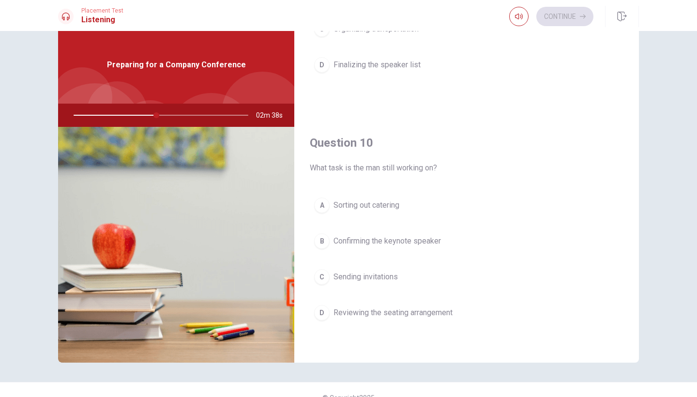
scroll to position [902, 0]
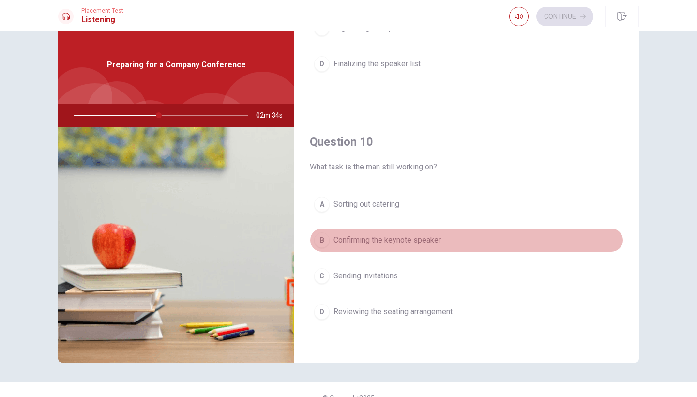
click at [325, 242] on div "B" at bounding box center [321, 239] width 15 height 15
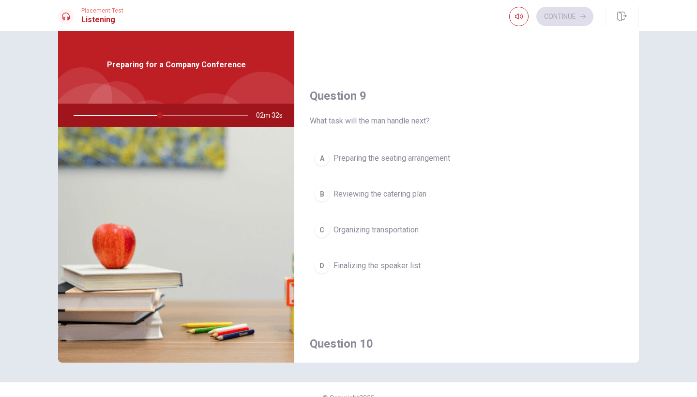
scroll to position [701, 0]
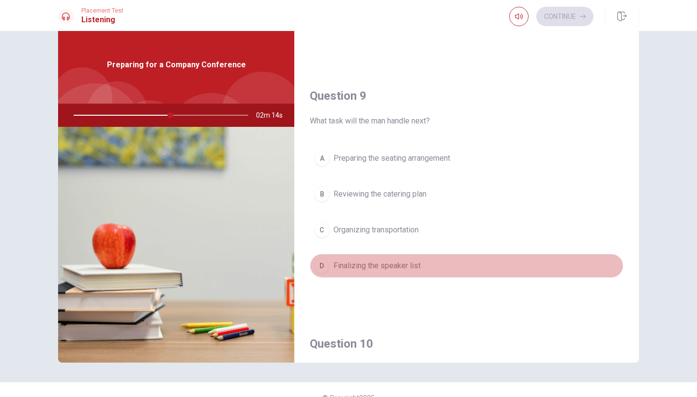
click at [325, 267] on div "D" at bounding box center [321, 265] width 15 height 15
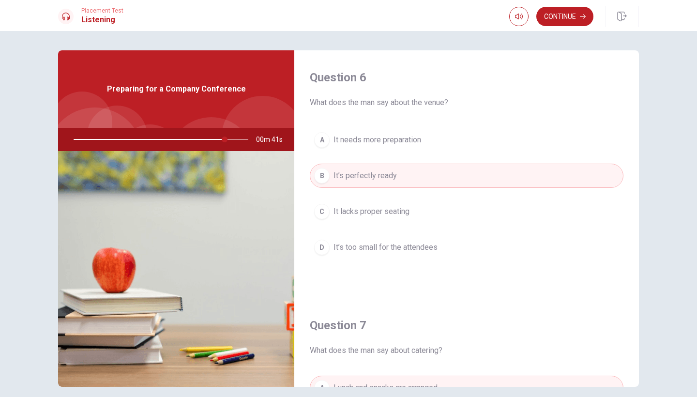
scroll to position [0, 0]
click at [563, 15] on button "Continue" at bounding box center [564, 16] width 57 height 19
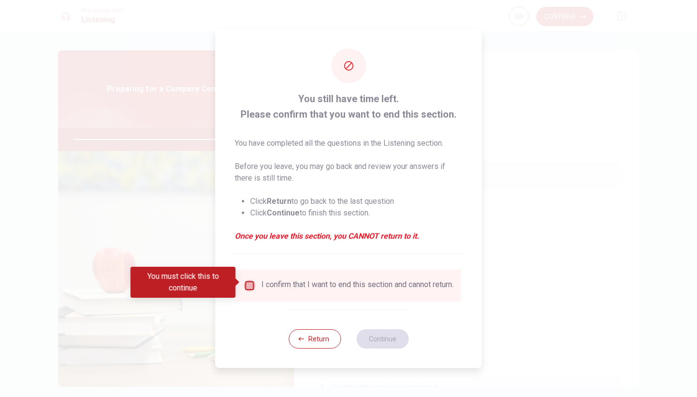
click at [248, 283] on input "You must click this to continue" at bounding box center [250, 286] width 12 height 12
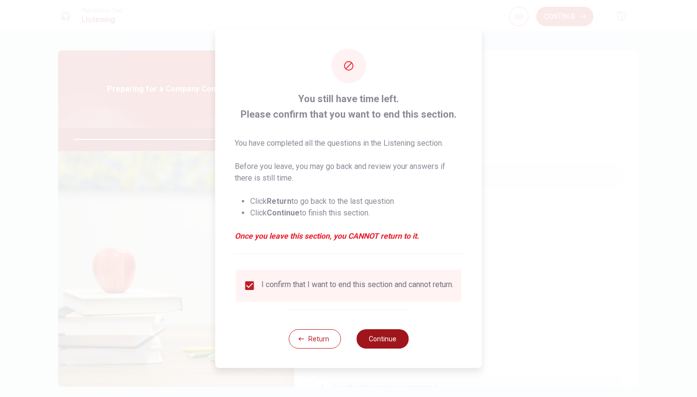
click at [378, 340] on button "Continue" at bounding box center [382, 338] width 52 height 19
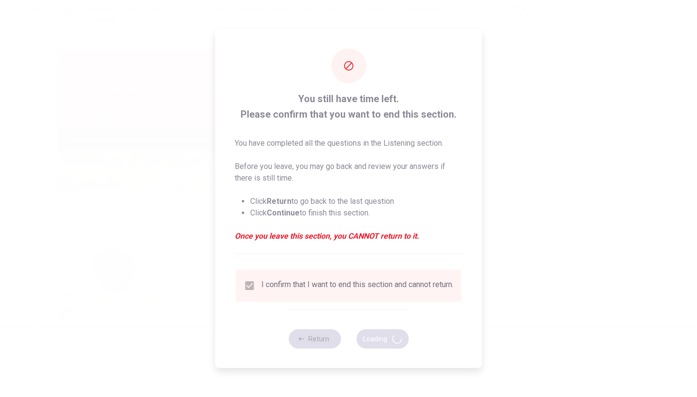
type input "96"
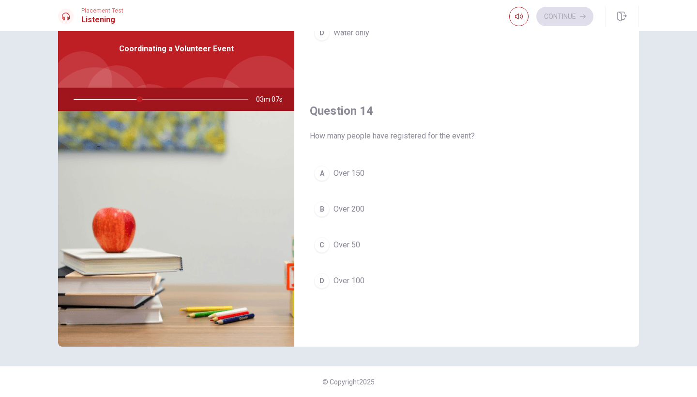
scroll to position [676, 0]
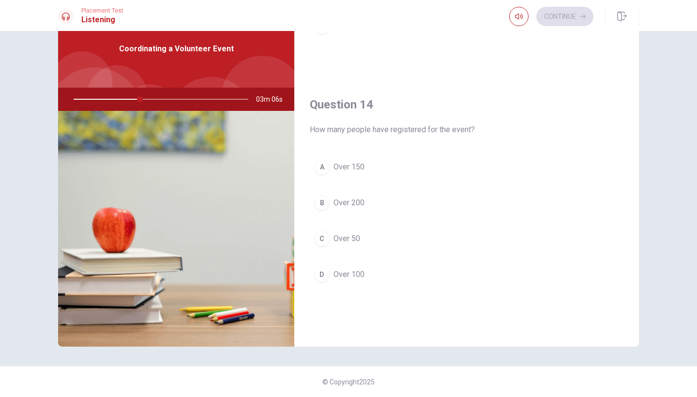
click at [323, 275] on div "D" at bounding box center [321, 274] width 15 height 15
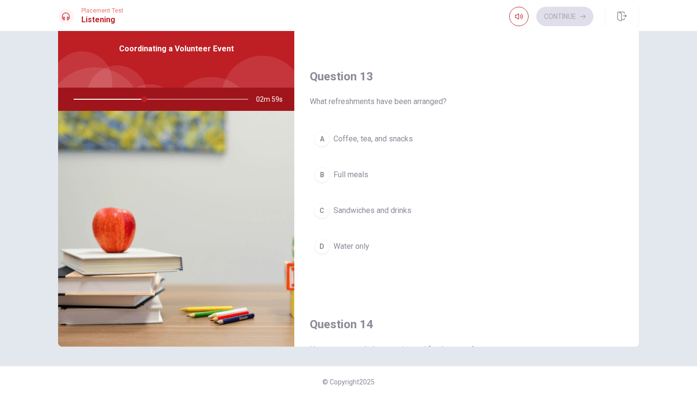
scroll to position [453, 0]
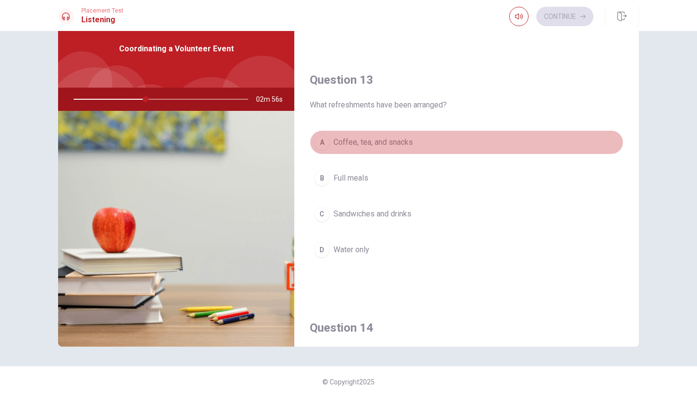
click at [324, 143] on div "A" at bounding box center [321, 142] width 15 height 15
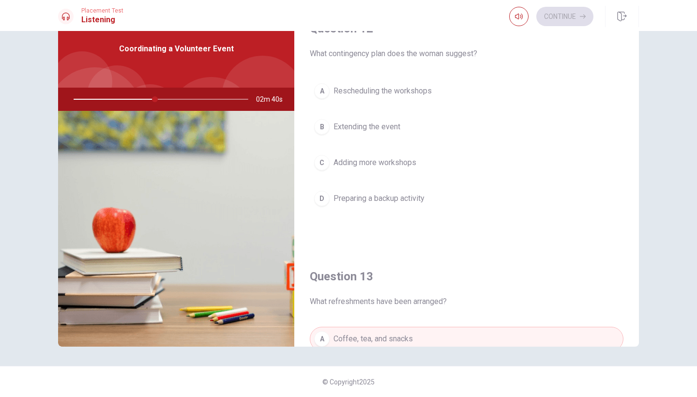
scroll to position [251, 0]
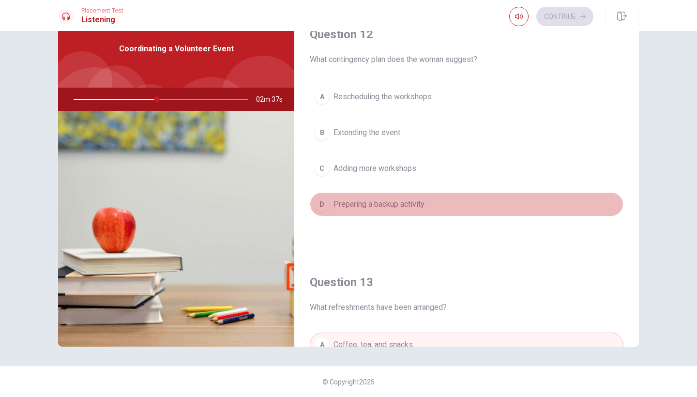
click at [329, 203] on div "D" at bounding box center [321, 203] width 15 height 15
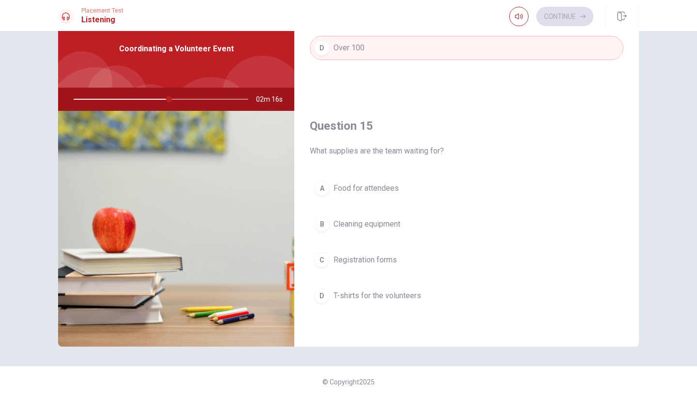
scroll to position [902, 0]
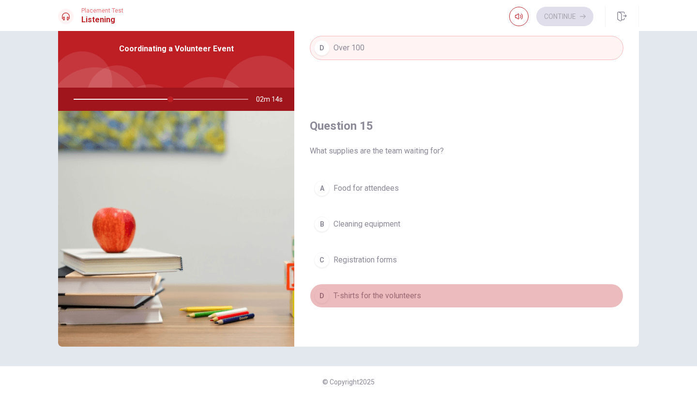
click at [317, 297] on div "D" at bounding box center [321, 295] width 15 height 15
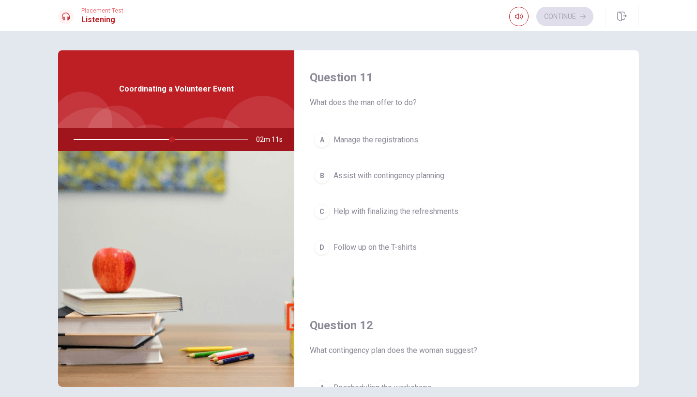
scroll to position [0, 0]
click at [325, 178] on div "B" at bounding box center [321, 175] width 15 height 15
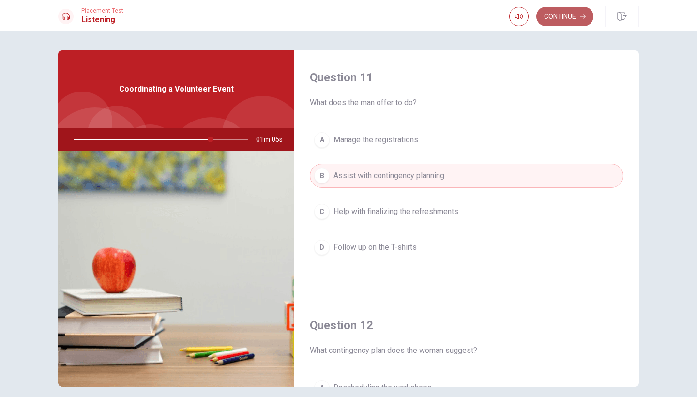
click at [558, 13] on button "Continue" at bounding box center [564, 16] width 57 height 19
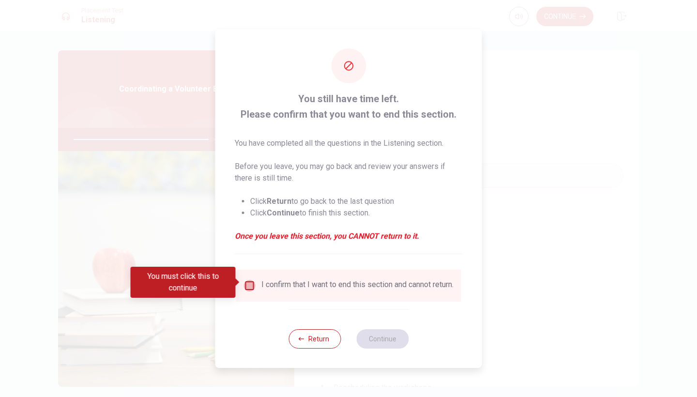
click at [248, 280] on input "You must click this to continue" at bounding box center [250, 286] width 12 height 12
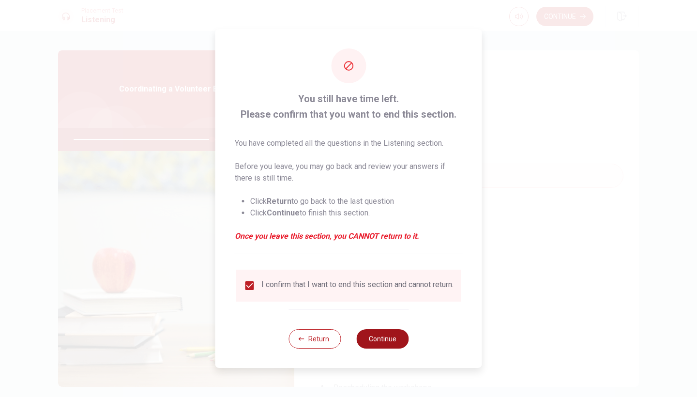
click at [365, 337] on button "Continue" at bounding box center [382, 338] width 52 height 19
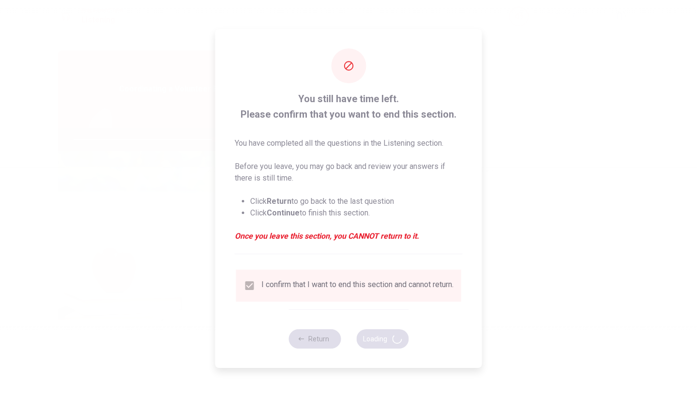
type input "81"
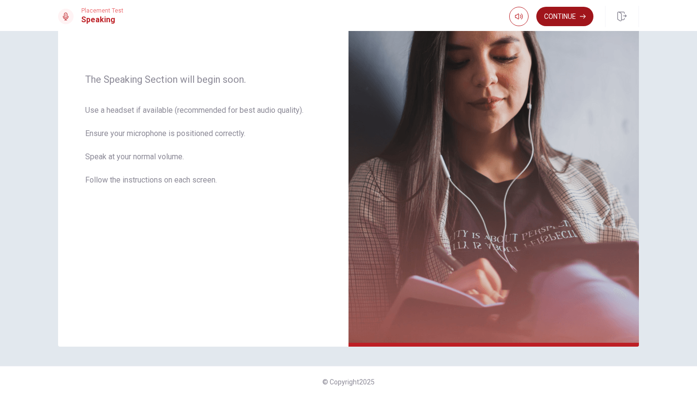
click at [559, 11] on button "Continue" at bounding box center [564, 16] width 57 height 19
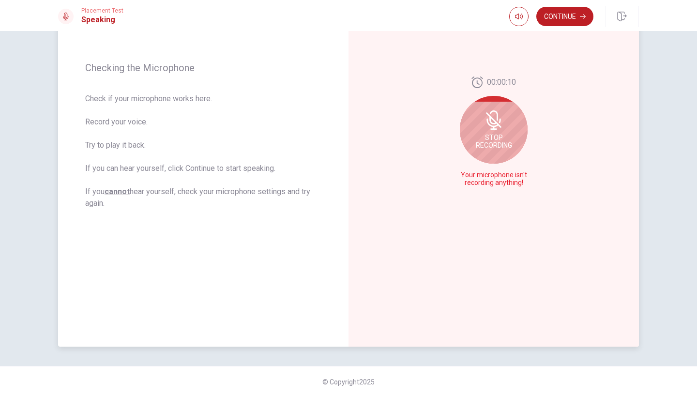
click at [489, 135] on span "Stop Recording" at bounding box center [494, 141] width 36 height 15
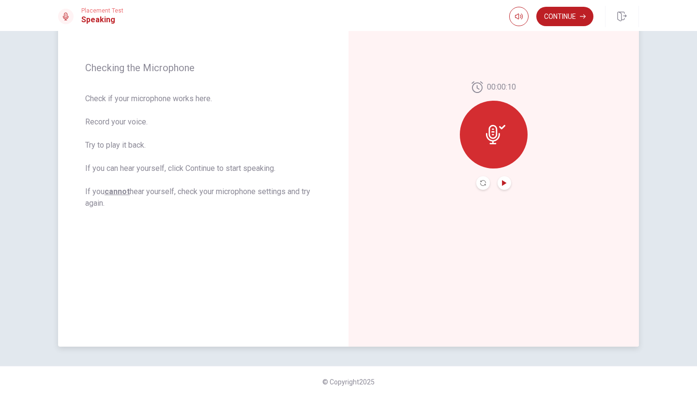
click at [504, 181] on icon "Play Audio" at bounding box center [504, 183] width 6 height 6
click at [506, 185] on icon "Pause Audio" at bounding box center [504, 183] width 5 height 6
click at [506, 185] on icon "Play Audio" at bounding box center [504, 183] width 6 height 6
click at [493, 125] on icon at bounding box center [493, 134] width 14 height 19
click at [498, 144] on icon at bounding box center [495, 134] width 19 height 19
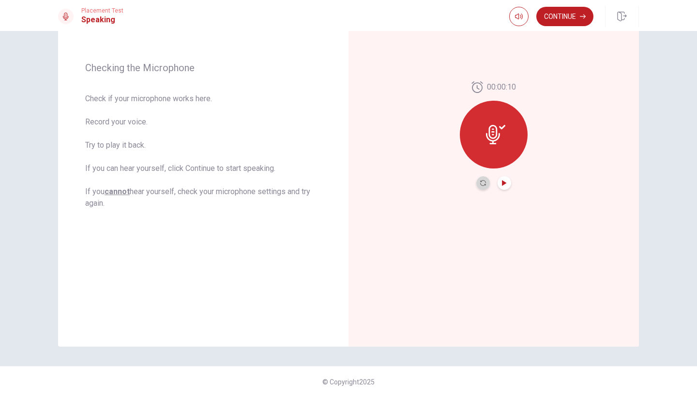
click at [487, 183] on button "Record Again" at bounding box center [483, 183] width 14 height 14
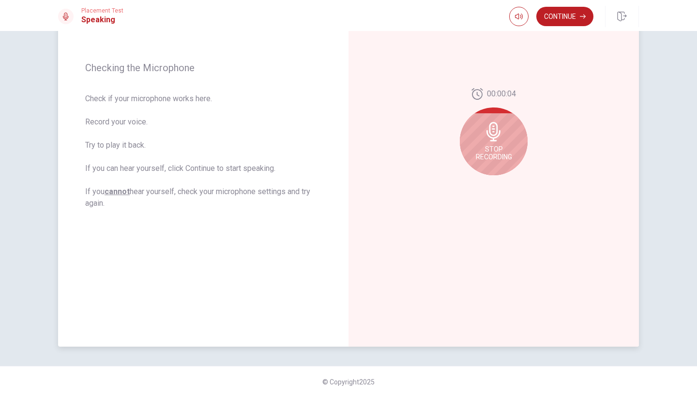
click at [496, 135] on icon at bounding box center [493, 131] width 19 height 19
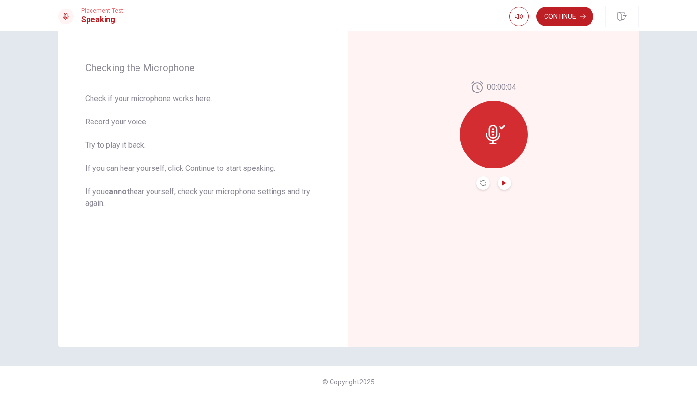
click at [505, 182] on icon "Play Audio" at bounding box center [504, 183] width 4 height 6
click at [565, 18] on button "Continue" at bounding box center [564, 16] width 57 height 19
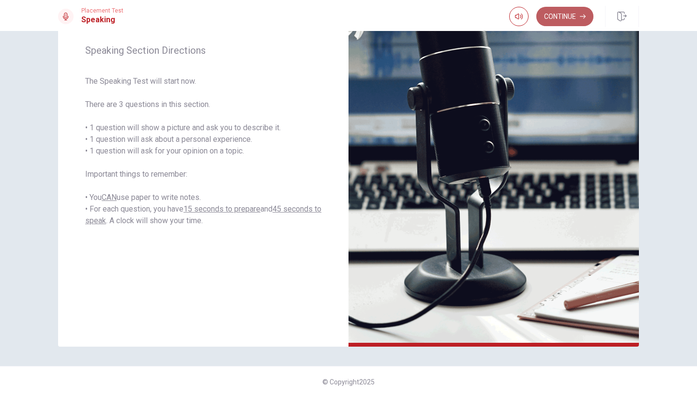
click at [562, 14] on button "Continue" at bounding box center [564, 16] width 57 height 19
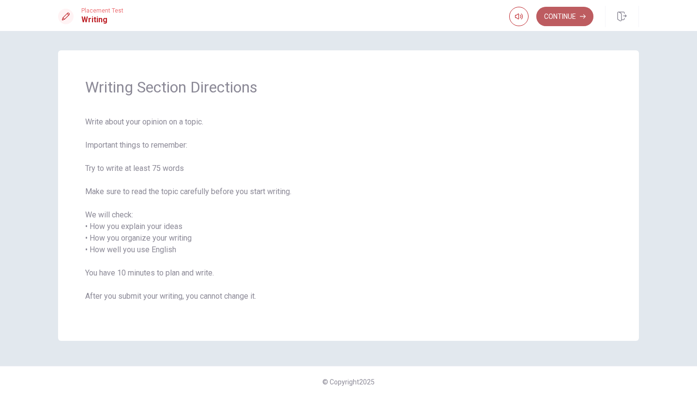
click at [582, 11] on button "Continue" at bounding box center [564, 16] width 57 height 19
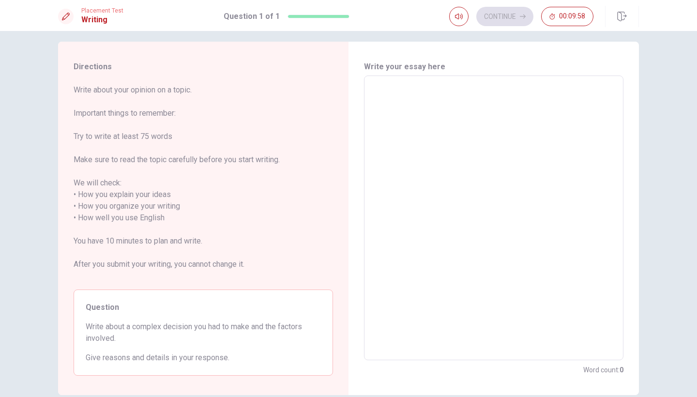
scroll to position [7, 0]
click at [521, 111] on textarea at bounding box center [494, 219] width 246 height 269
type textarea "v"
type textarea "x"
type textarea "vv"
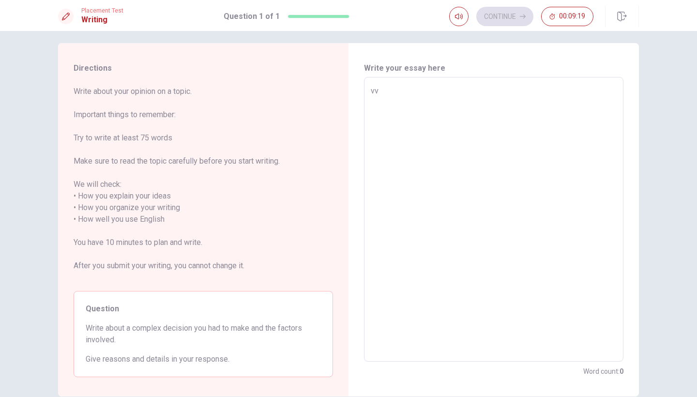
type textarea "x"
type textarea "vvv"
type textarea "x"
type textarea "vv"
type textarea "x"
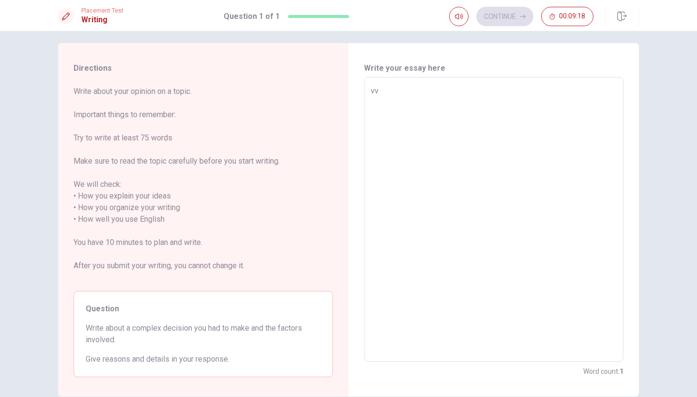
type textarea "v"
type textarea "x"
type textarea "s"
type textarea "x"
type textarea "so"
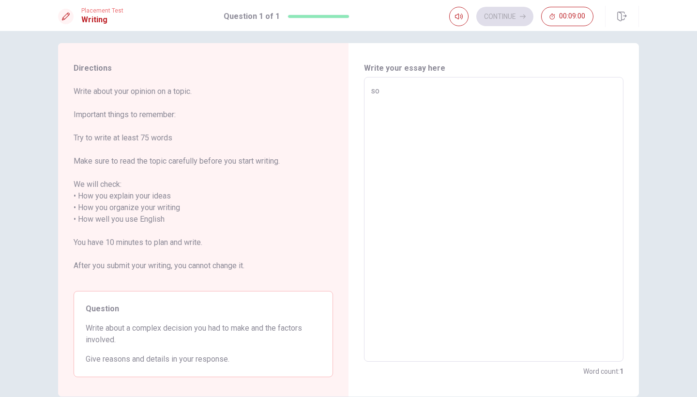
type textarea "x"
type textarea "s"
type textarea "x"
type textarea "o"
type textarea "x"
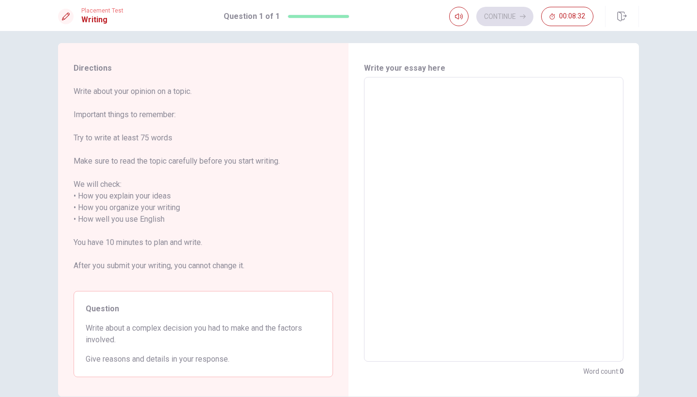
type textarea "O"
type textarea "x"
type textarea "On"
type textarea "x"
type textarea "One"
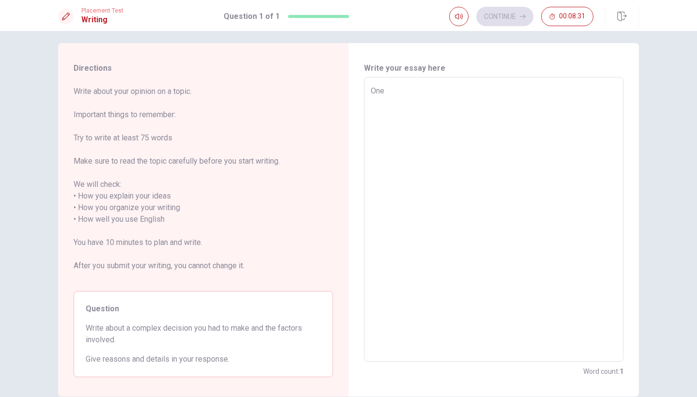
type textarea "x"
type textarea "On"
type textarea "x"
type textarea "O"
type textarea "x"
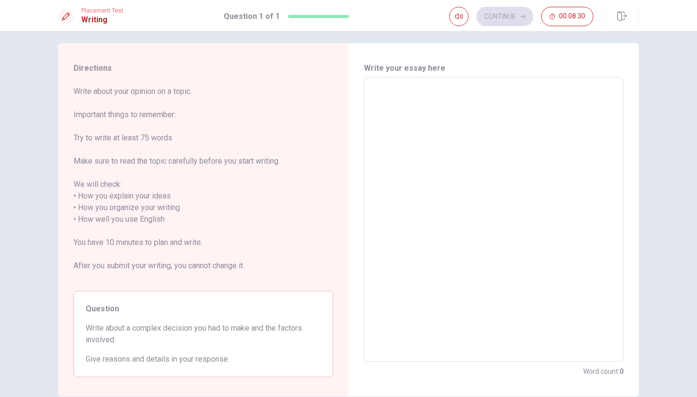
type textarea "a"
type textarea "x"
type textarea "a"
type textarea "x"
type textarea "a C"
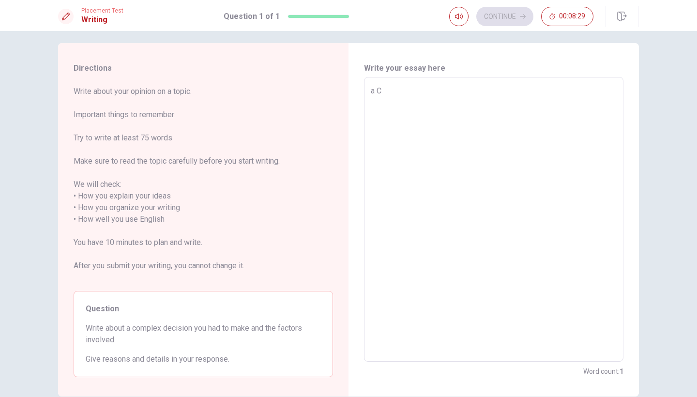
type textarea "x"
type textarea "a CO"
type textarea "x"
type textarea "a COM"
type textarea "x"
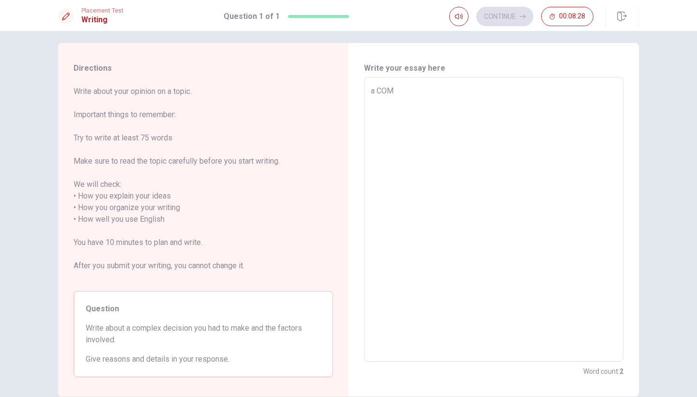
type textarea "a COMP"
type textarea "x"
type textarea "a COMPL"
type textarea "x"
type textarea "a COMPLE"
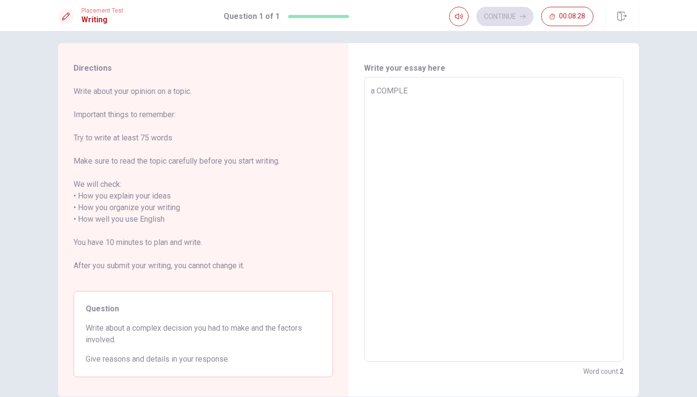
type textarea "x"
type textarea "a COMPLEX"
type textarea "x"
type textarea "a COMPLEX"
type textarea "x"
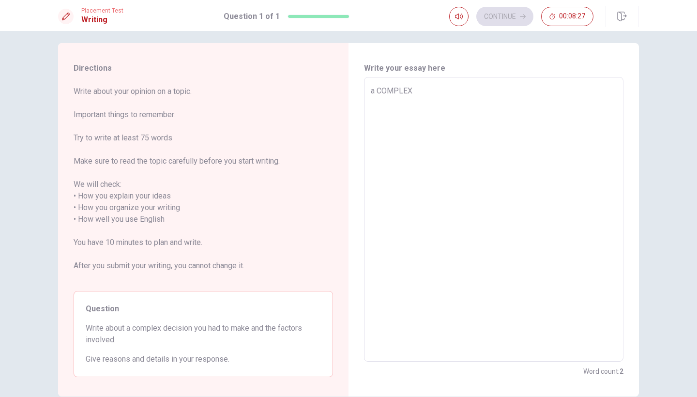
type textarea "a COMPLEX D"
type textarea "x"
type textarea "a COMPLEX DE"
type textarea "x"
type textarea "a COMPLEX DEC"
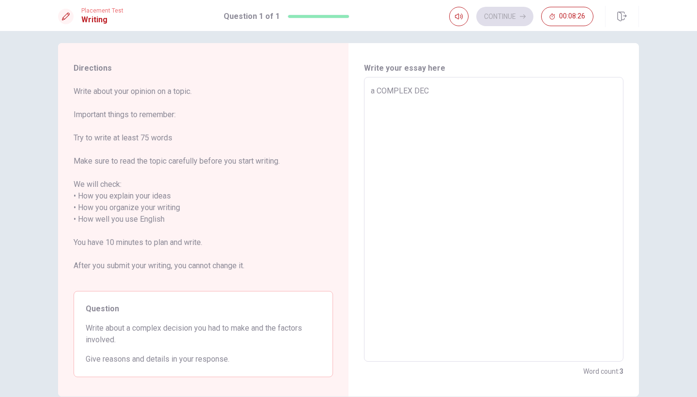
type textarea "x"
type textarea "a COMPLEX DECI"
type textarea "x"
type textarea "a COMPLEX DECIS"
type textarea "x"
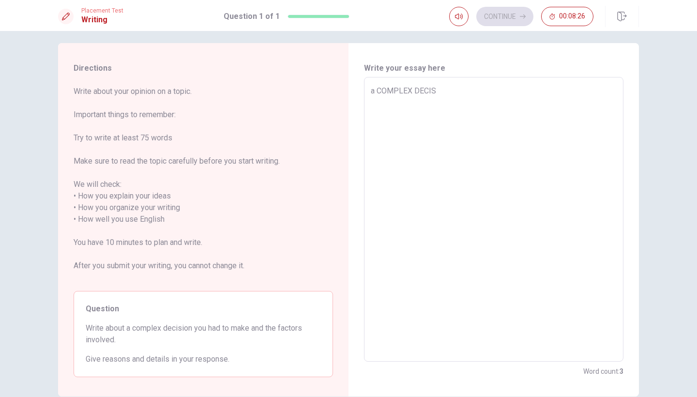
type textarea "a COMPLEX DECISO"
type textarea "x"
type textarea "a COMPLEX DECISON"
type textarea "x"
type textarea "a COMPLEX DECISO"
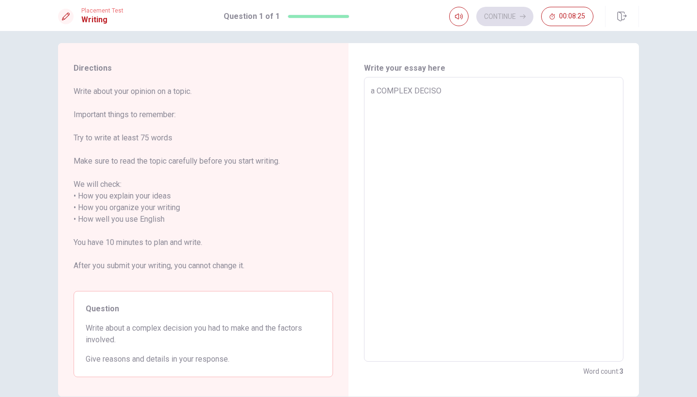
type textarea "x"
type textarea "a COMPLEX DECIS"
type textarea "x"
type textarea "a COMPLEX DECI"
type textarea "x"
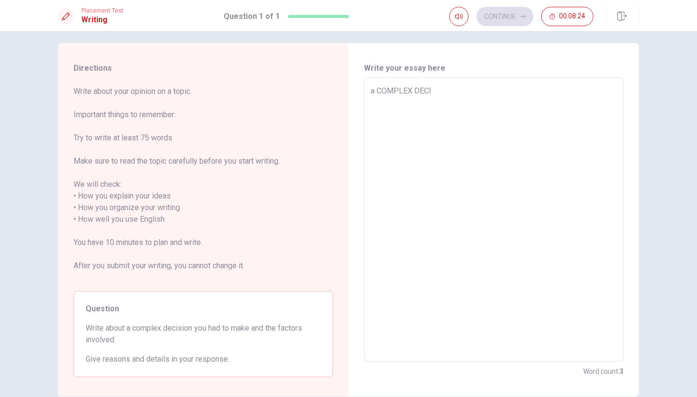
type textarea "a COMPLEX DEC"
type textarea "x"
type textarea "a COMPLEX DE"
type textarea "x"
type textarea "a COMPLEX D"
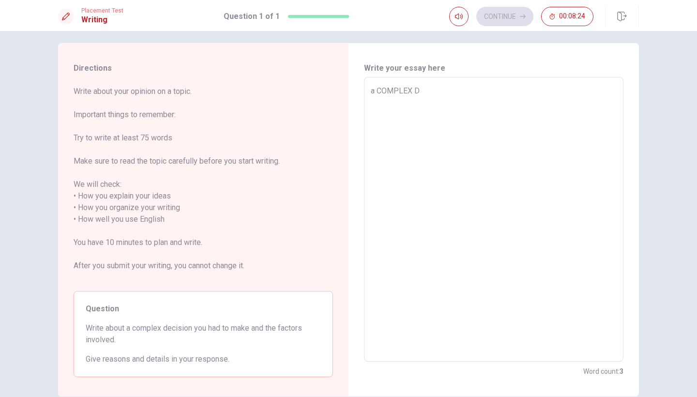
type textarea "x"
type textarea "a COMPLEX"
type textarea "x"
type textarea "a COMPLEX"
type textarea "x"
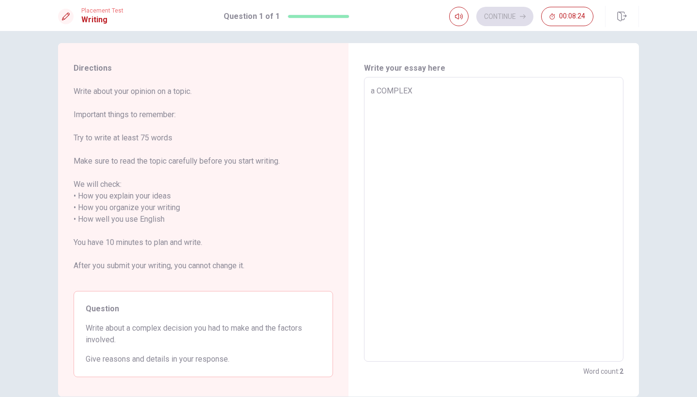
type textarea "a COMPLE"
type textarea "x"
type textarea "a COMPL"
type textarea "x"
type textarea "a COMP"
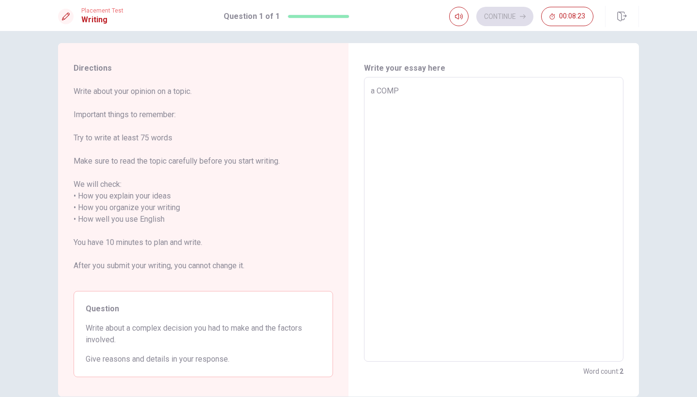
type textarea "x"
type textarea "a COM"
type textarea "x"
type textarea "a CO"
type textarea "x"
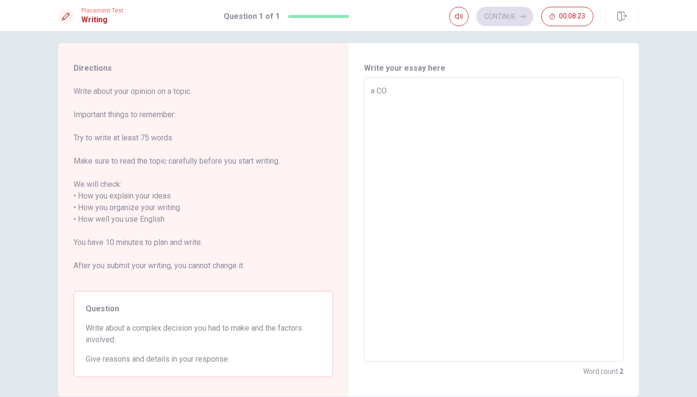
type textarea "a C"
type textarea "x"
type textarea "a"
type textarea "x"
type textarea "a"
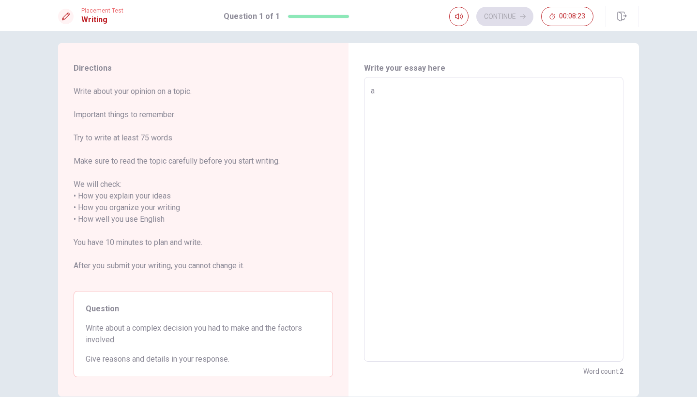
type textarea "x"
type textarea "A"
type textarea "x"
type textarea "A"
type textarea "x"
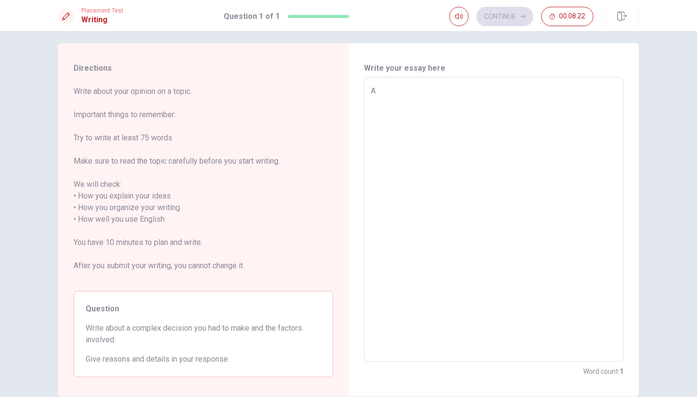
type textarea "A c"
type textarea "x"
type textarea "A co"
type textarea "x"
type textarea "A com"
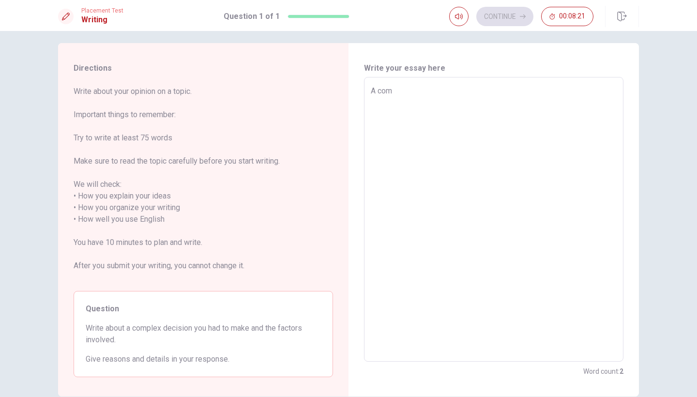
type textarea "x"
type textarea "A comp"
type textarea "x"
type textarea "A compl"
type textarea "x"
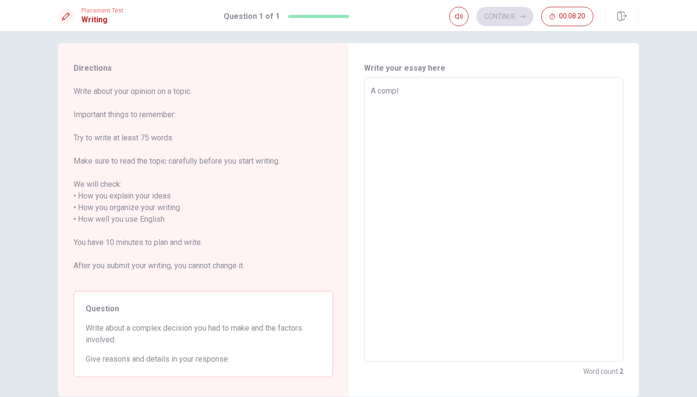
type textarea "A comple"
type textarea "x"
type textarea "A complex"
type textarea "x"
type textarea "A complex"
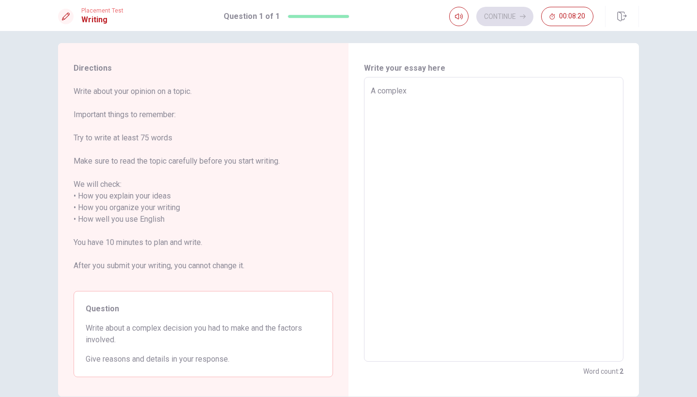
type textarea "x"
type textarea "A complex d"
type textarea "x"
type textarea "A complex de"
type textarea "x"
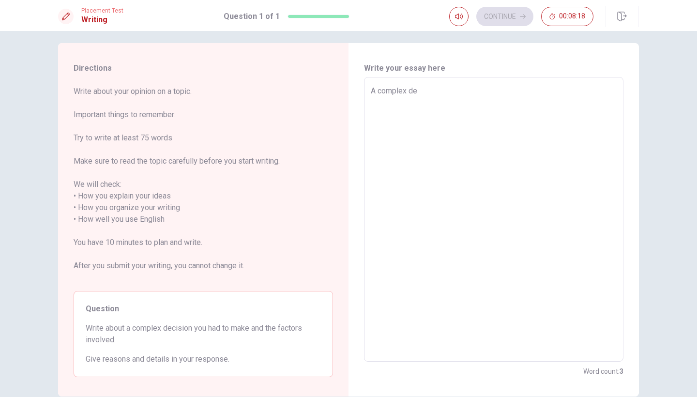
type textarea "A complex dec"
type textarea "x"
type textarea "A complex deci"
type textarea "x"
type textarea "A complex decis"
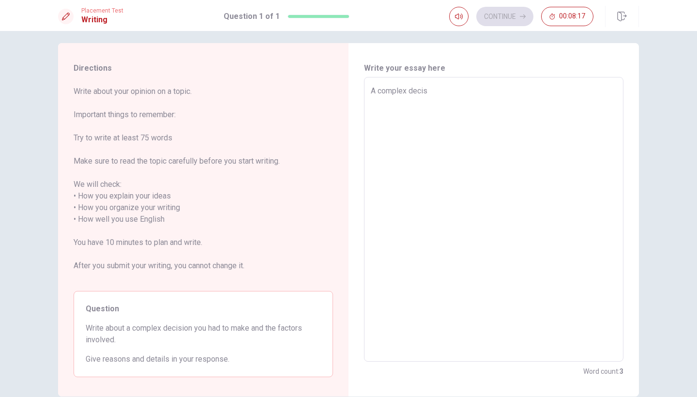
type textarea "x"
type textarea "A complex decisi"
type textarea "x"
type textarea "A complex decisio"
type textarea "x"
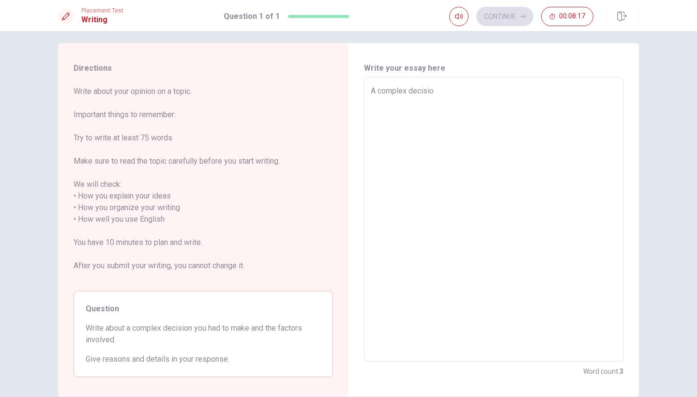
type textarea "A complex decision"
type textarea "x"
type textarea "A complex decision"
type textarea "x"
type textarea "A complex decision i"
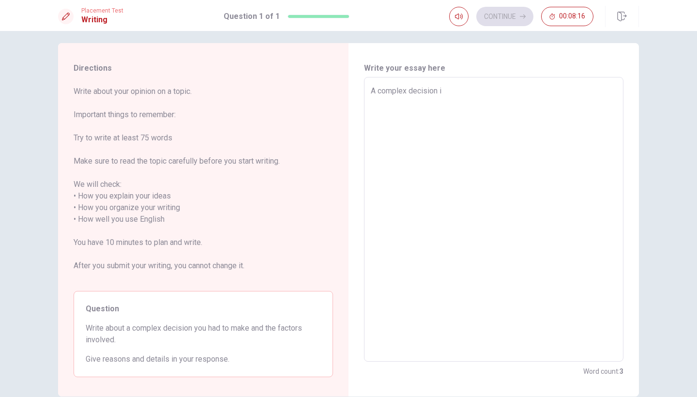
type textarea "x"
type textarea "A complex decision i"
type textarea "x"
type textarea "A complex decision i h"
type textarea "x"
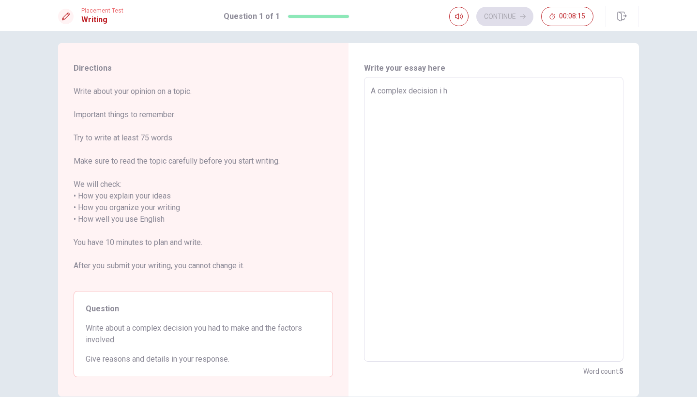
type textarea "A complex decision i ha"
type textarea "x"
type textarea "A complex decision i had"
type textarea "x"
type textarea "A complex decision i had"
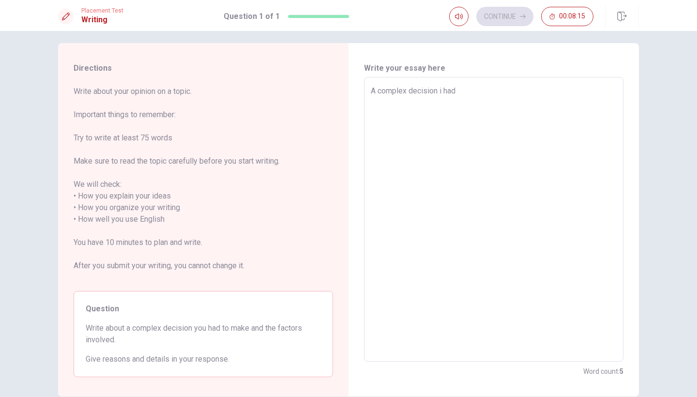
type textarea "x"
type textarea "A complex decision i had t"
type textarea "x"
type textarea "A complex decision i had to"
type textarea "x"
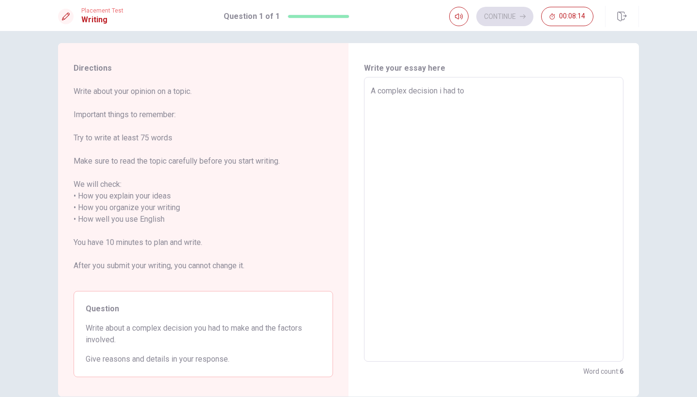
type textarea "A complex decision i had to"
type textarea "x"
type textarea "A complex decision i had to m"
type textarea "x"
type textarea "A complex decision i had to ma"
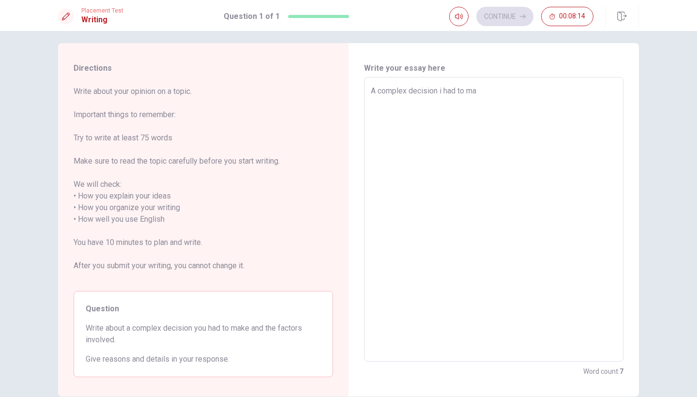
type textarea "x"
type textarea "A complex decision i had to mak"
type textarea "x"
type textarea "A complex decision i had to make"
type textarea "x"
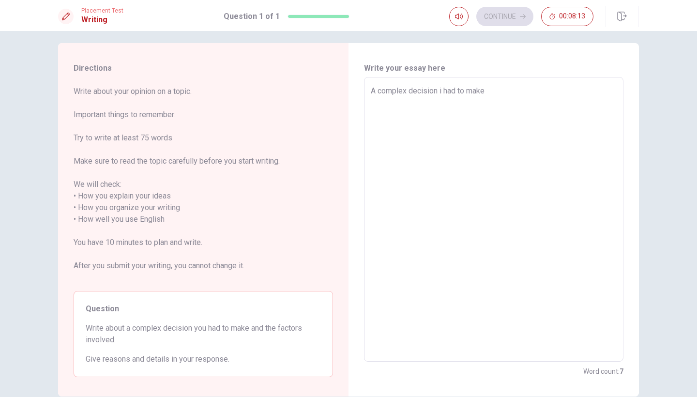
type textarea "A complex decision i had to make"
type textarea "x"
type textarea "A complex decision i had to make i"
type textarea "x"
type textarea "A complex decision i had to make in"
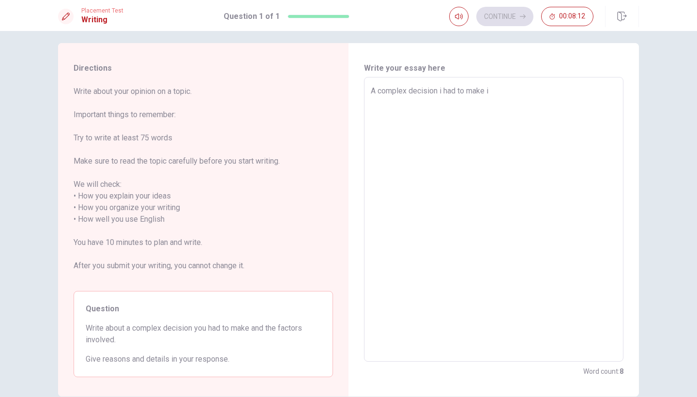
type textarea "x"
type textarea "A complex decision i had to make in"
type textarea "x"
type textarea "A complex decision i had to make in m"
type textarea "x"
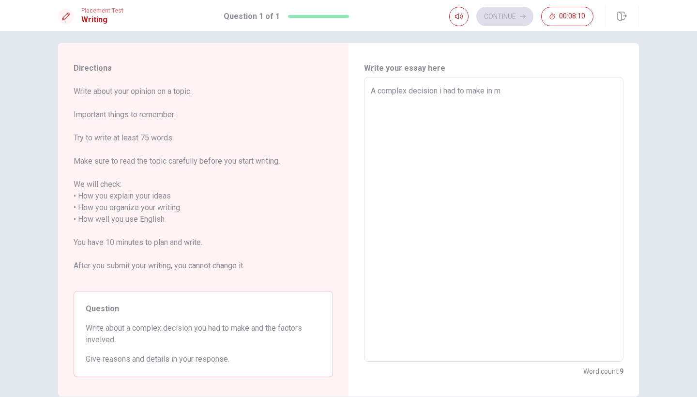
type textarea "A complex decision i had to make in my"
type textarea "x"
type textarea "A complex decision i had to make in my"
type textarea "x"
type textarea "A complex decision i had to make in my l"
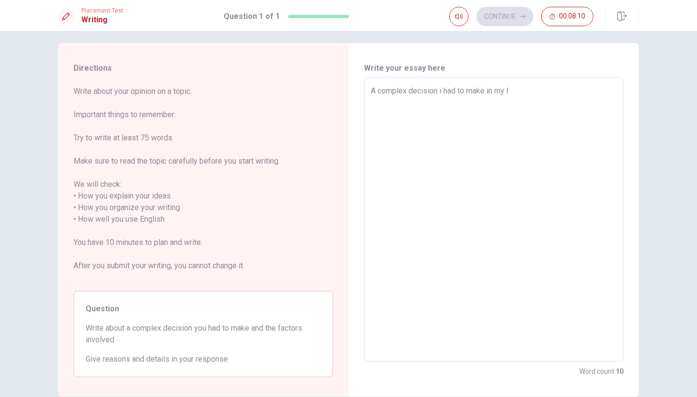
type textarea "x"
type textarea "A complex decision i had to make in my li"
type textarea "x"
type textarea "A complex decision i had to make in my lif"
type textarea "x"
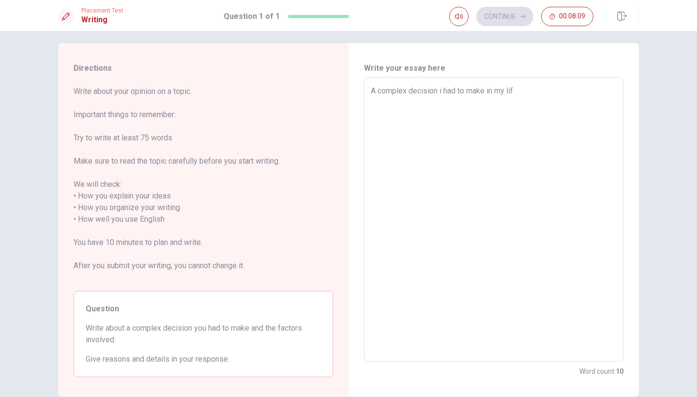
type textarea "A complex decision i had to make in my life"
type textarea "x"
type textarea "A complex decision i had to make in my life"
type textarea "x"
type textarea "A complex decision i had to make in my life w"
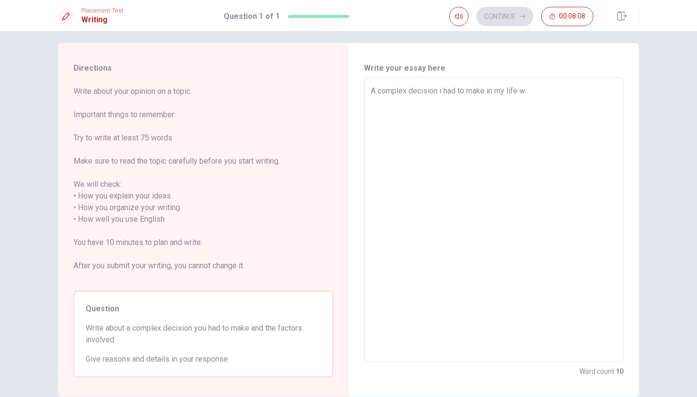
type textarea "x"
type textarea "A complex decision i had to make in my life wa"
type textarea "x"
type textarea "A complex decision i had to make in my life was"
type textarea "x"
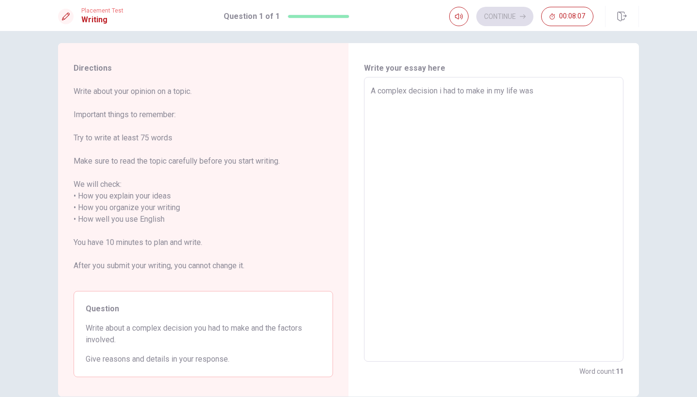
type textarea "A complex decision i had to make in my life was"
type textarea "x"
type textarea "A complex decision i had to make in my life was c"
type textarea "x"
type textarea "A complex decision i had to make in my life was ch"
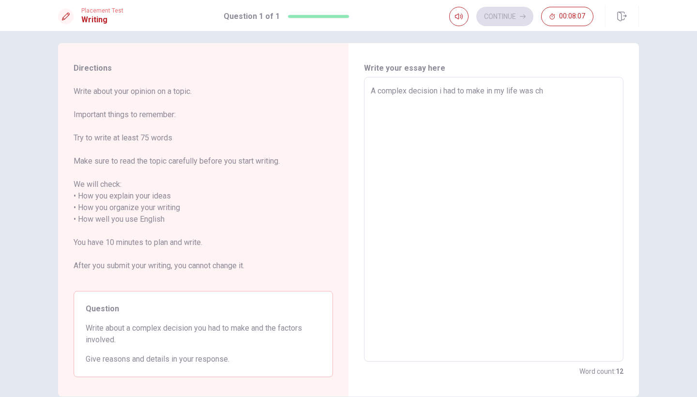
type textarea "x"
type textarea "A complex decision i had to make in my life was cho"
type textarea "x"
type textarea "A complex decision i had to make in my life was choo"
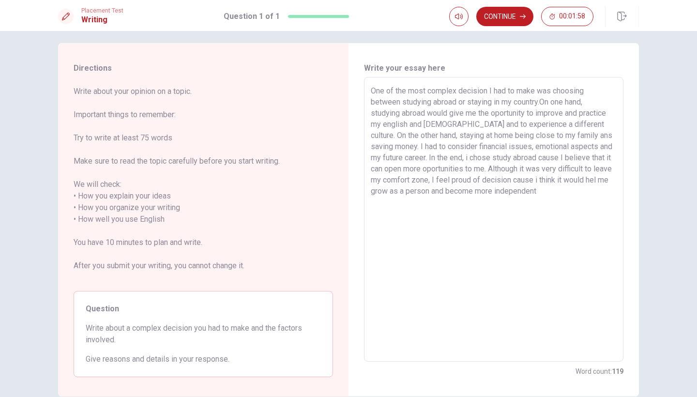
click at [549, 280] on textarea "One of the most complex decision I had to make was choosing between studying ab…" at bounding box center [494, 219] width 246 height 269
click at [503, 15] on button "Continue" at bounding box center [504, 16] width 57 height 19
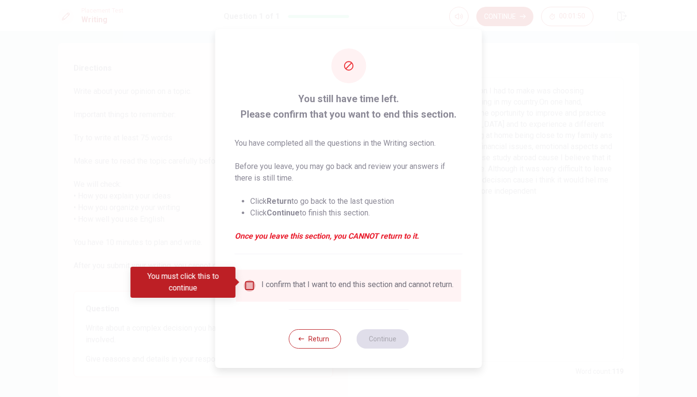
click at [245, 284] on input "You must click this to continue" at bounding box center [250, 286] width 12 height 12
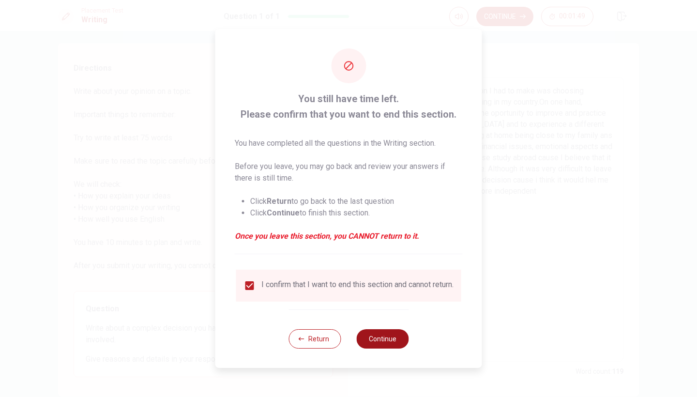
click at [372, 340] on button "Continue" at bounding box center [382, 338] width 52 height 19
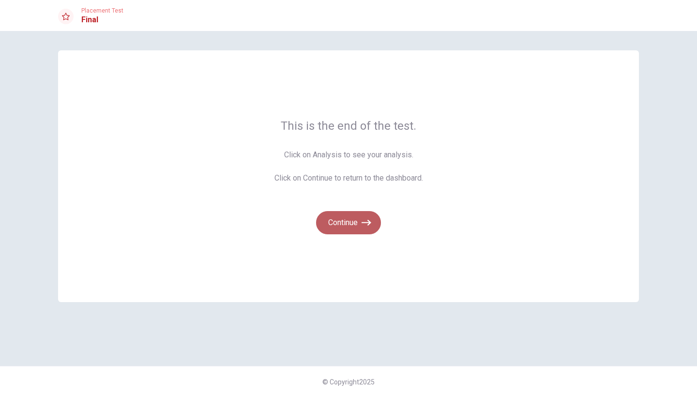
click at [364, 226] on icon "button" at bounding box center [366, 223] width 10 height 10
